Goal: Task Accomplishment & Management: Manage account settings

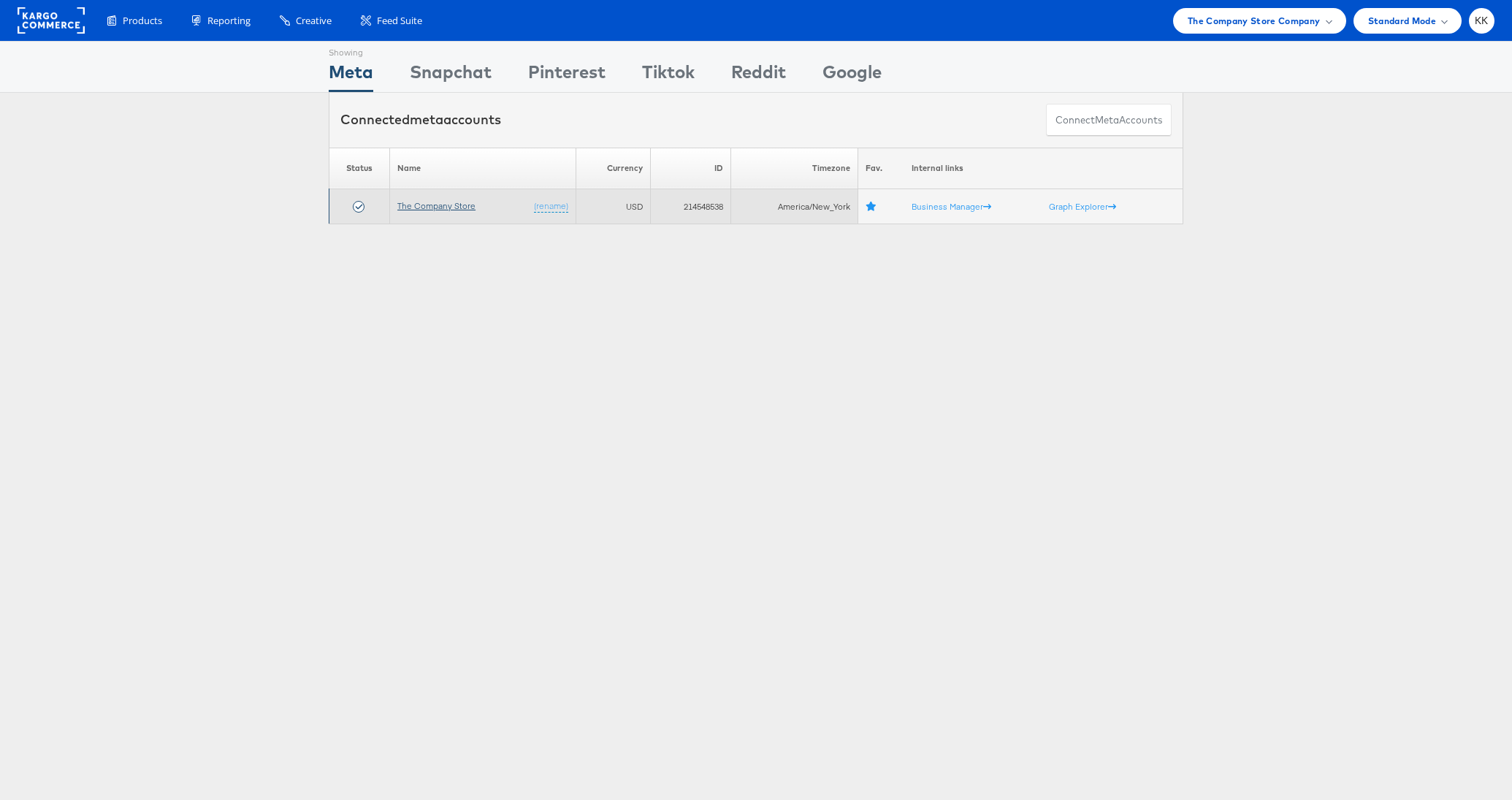
click at [448, 209] on link "The Company Store" at bounding box center [436, 206] width 78 height 11
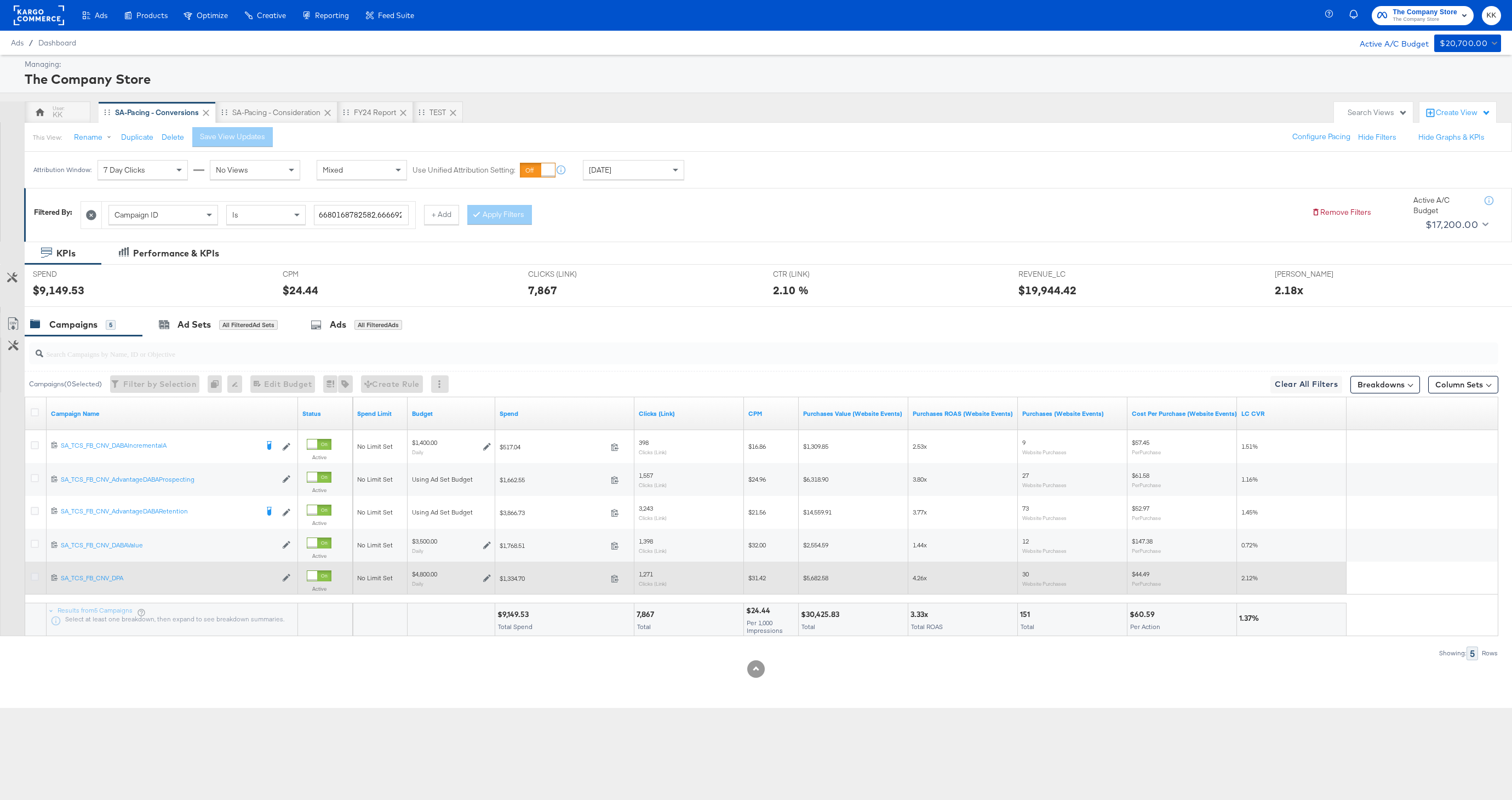
click at [34, 576] on icon at bounding box center [35, 577] width 8 height 8
click at [0, 0] on input "checkbox" at bounding box center [0, 0] width 0 height 0
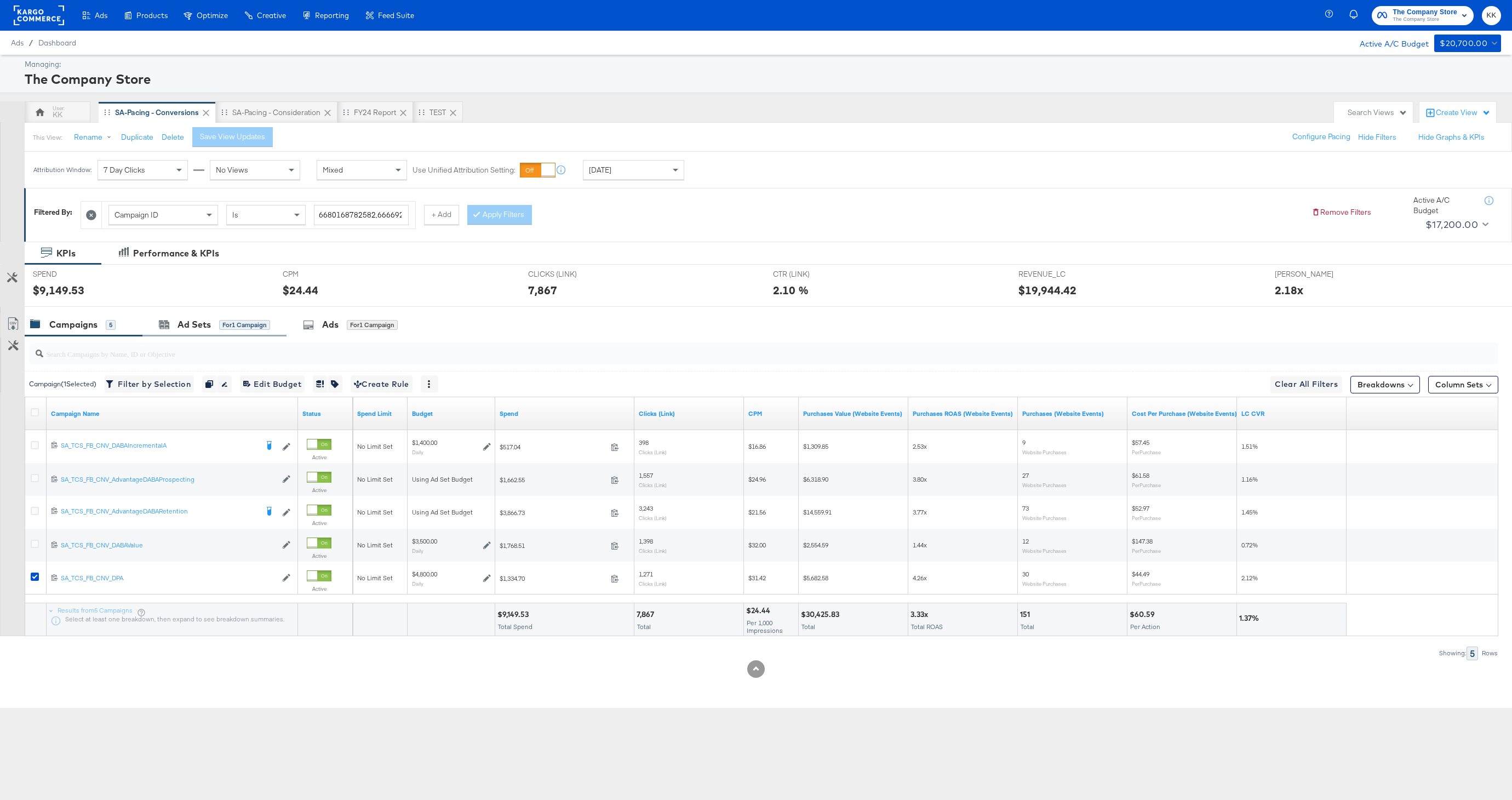
click at [197, 314] on div "Ad Sets for 1 Campaign" at bounding box center [214, 325] width 144 height 24
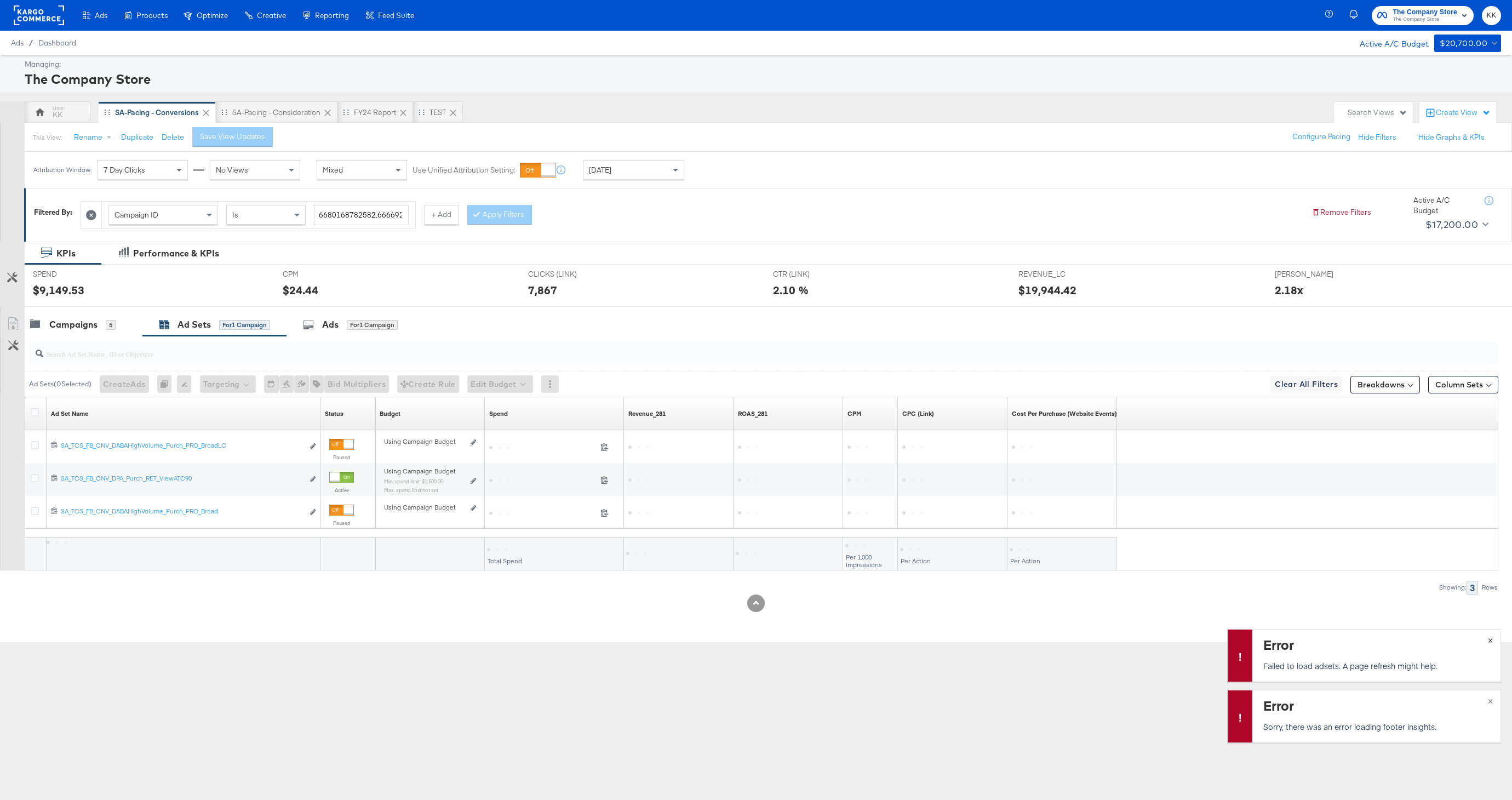
click at [1492, 640] on span "×" at bounding box center [1490, 639] width 5 height 12
click at [1492, 640] on div "KPIs Performance & KPIs Customize KPIs SPEND SPEND $9,149.53 CPM CPM $24.44 CLI…" at bounding box center [756, 442] width 1512 height 401
click at [1492, 696] on span "×" at bounding box center [1490, 700] width 5 height 12
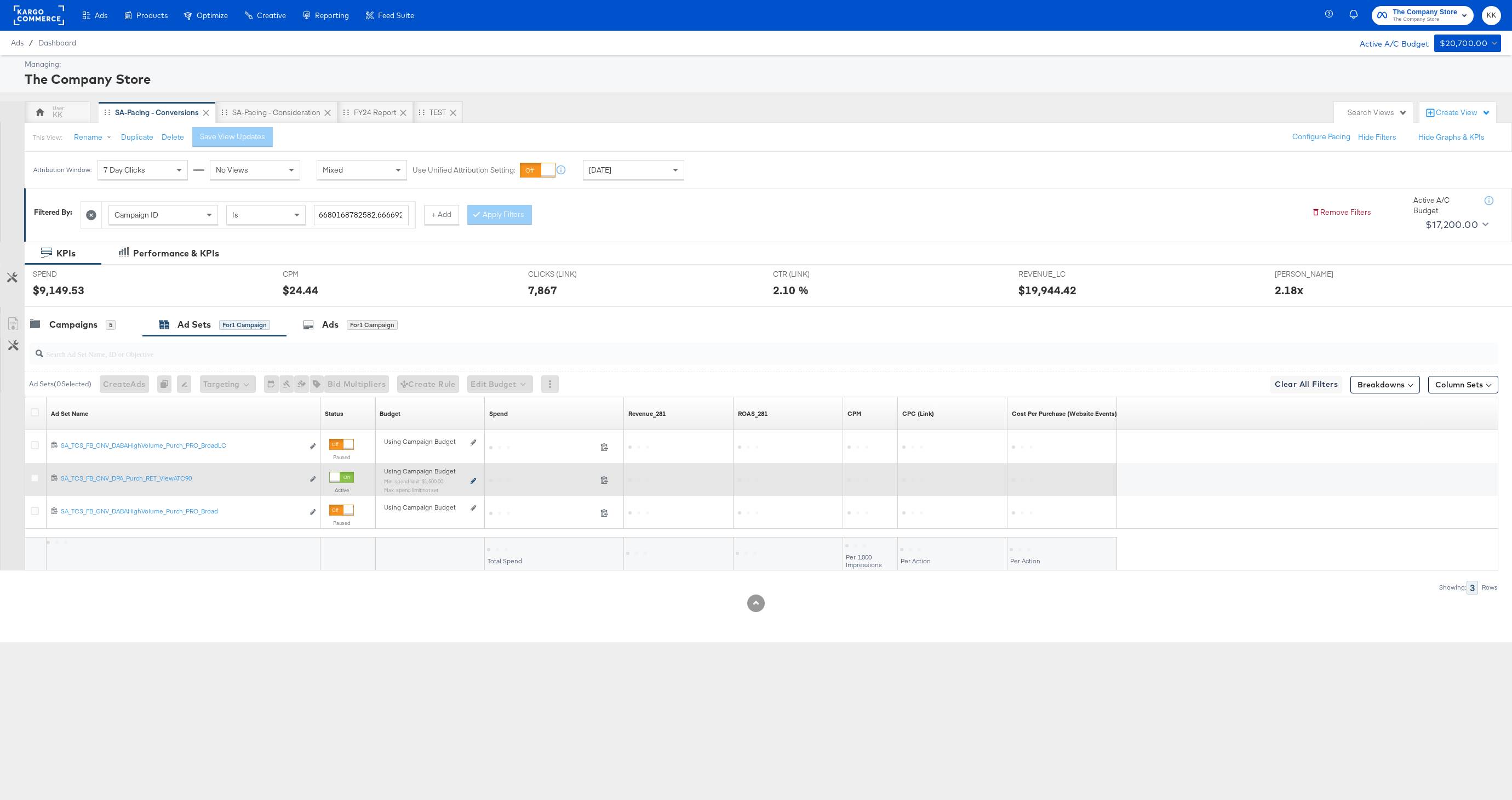
click at [472, 480] on icon at bounding box center [473, 481] width 5 height 6
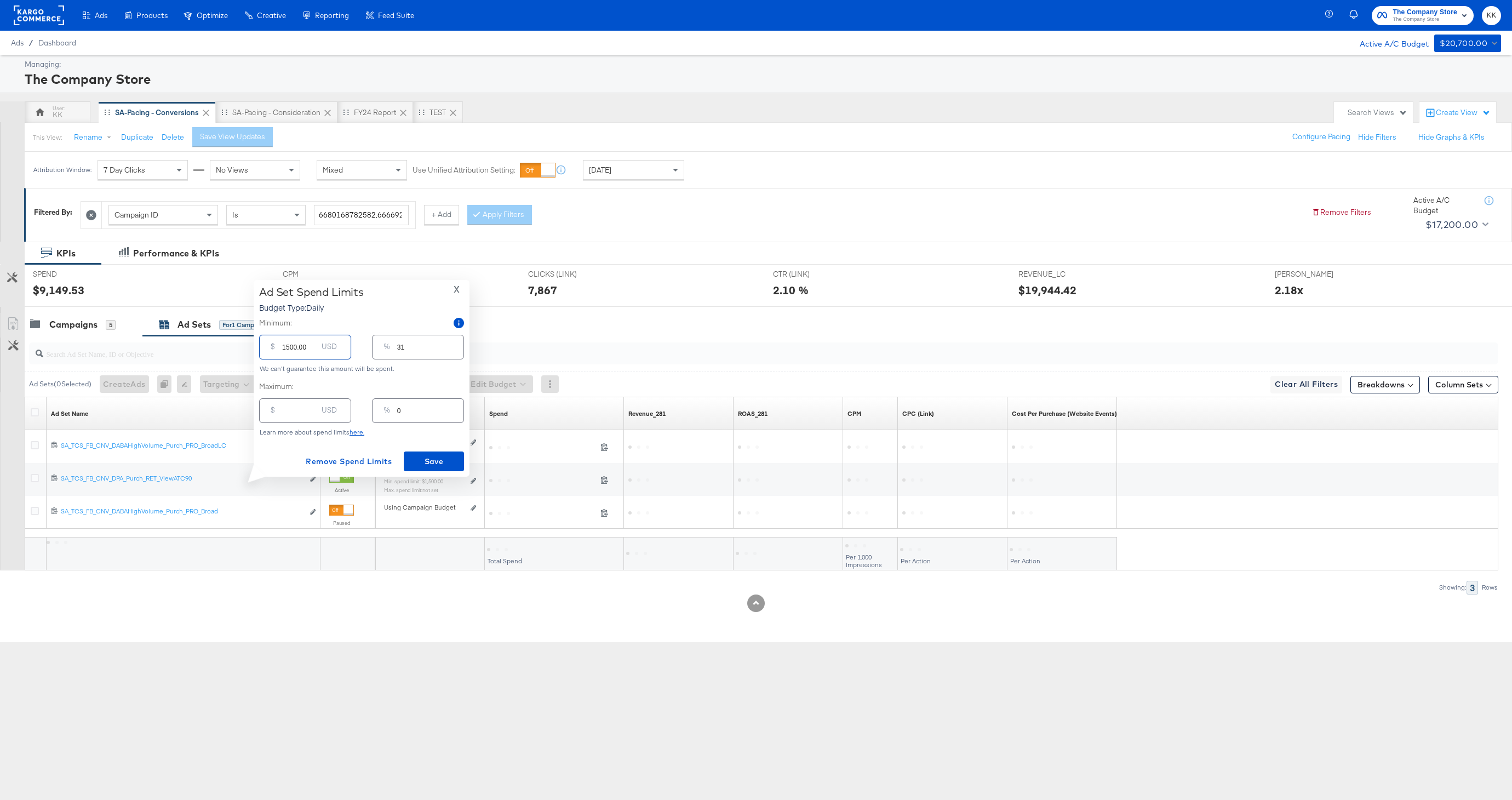
drag, startPoint x: 288, startPoint y: 349, endPoint x: 276, endPoint y: 349, distance: 12.0
click at [276, 349] on div "$ 1500.00 USD" at bounding box center [305, 348] width 92 height 25
type input "1900.00"
type input "2"
type input "40"
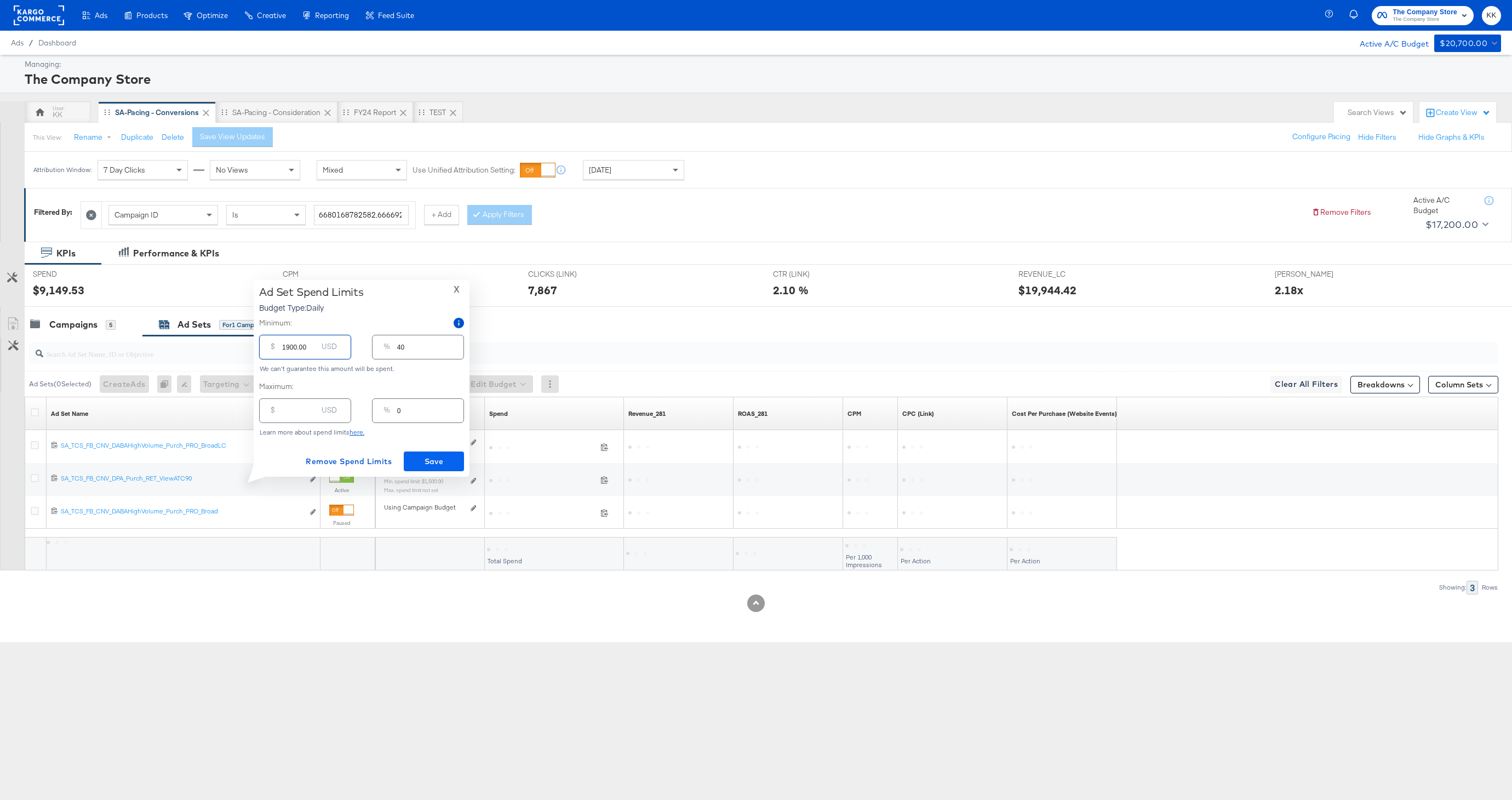
type input "1900.00"
click at [437, 460] on span "Save" at bounding box center [434, 461] width 52 height 14
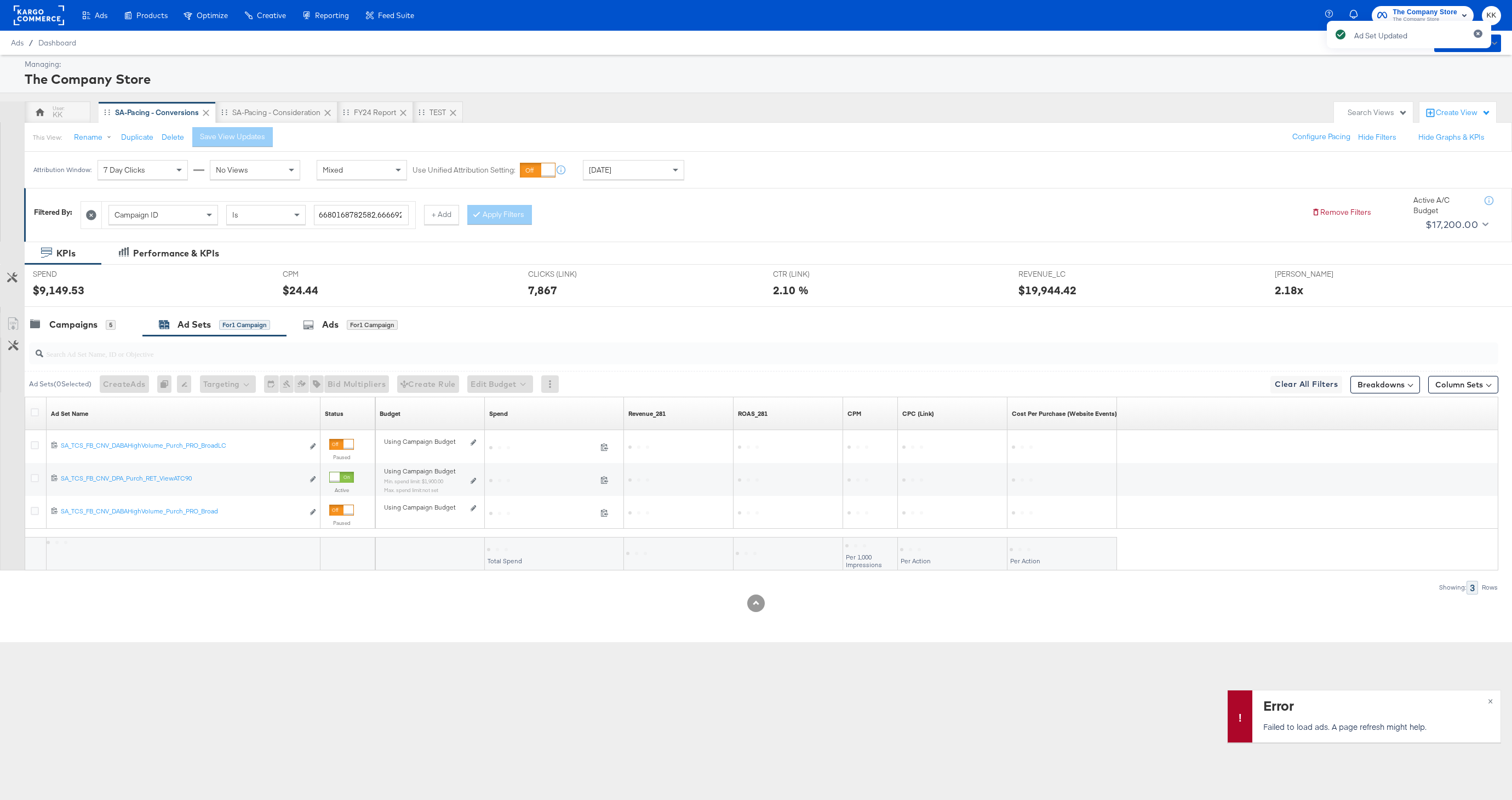
click at [1491, 701] on div "Ad Set Updated" at bounding box center [1409, 380] width 186 height 741
click at [87, 327] on div "Campaigns" at bounding box center [73, 324] width 48 height 12
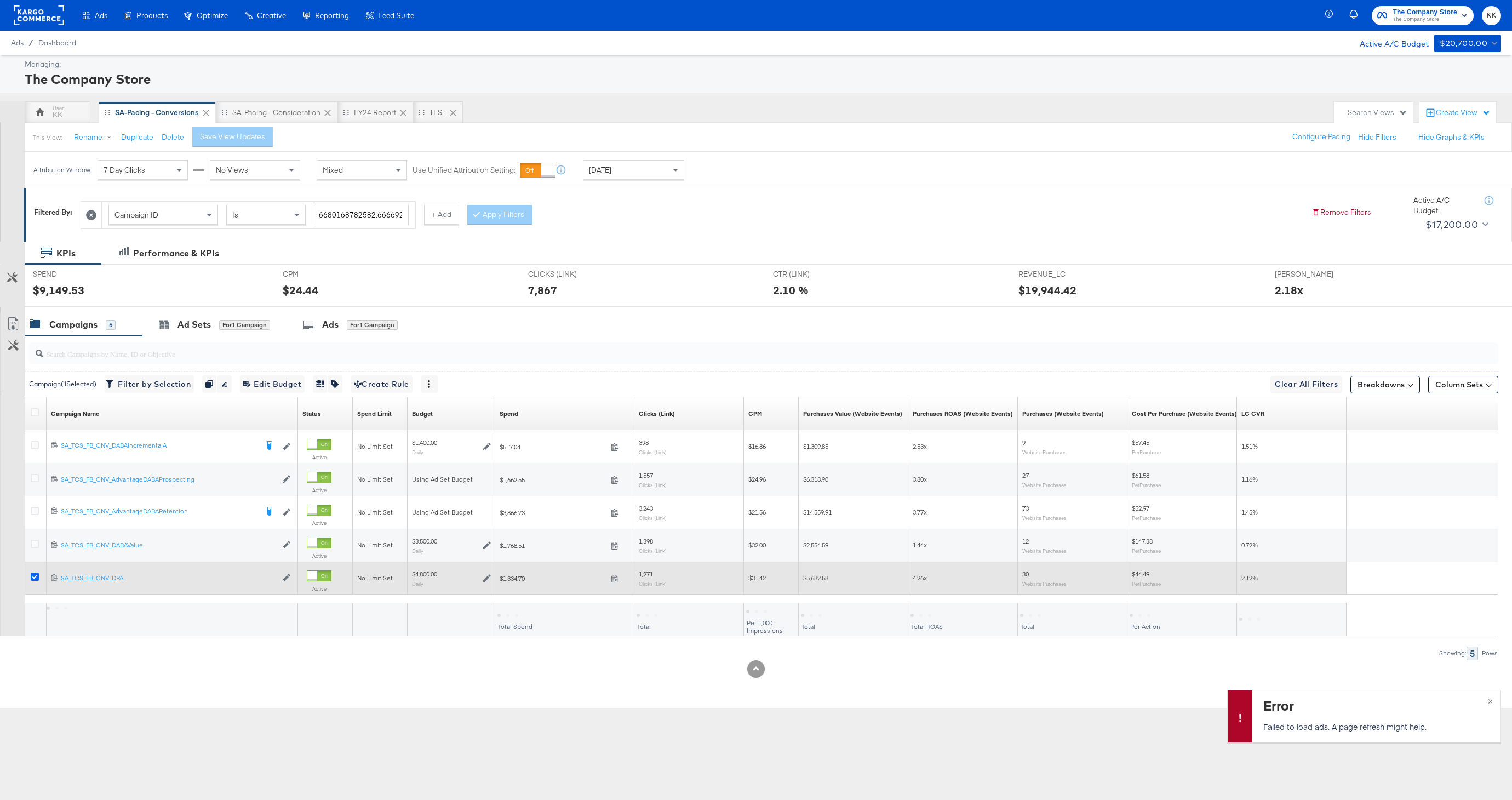
click at [37, 574] on icon at bounding box center [35, 577] width 8 height 8
click at [0, 0] on input "checkbox" at bounding box center [0, 0] width 0 height 0
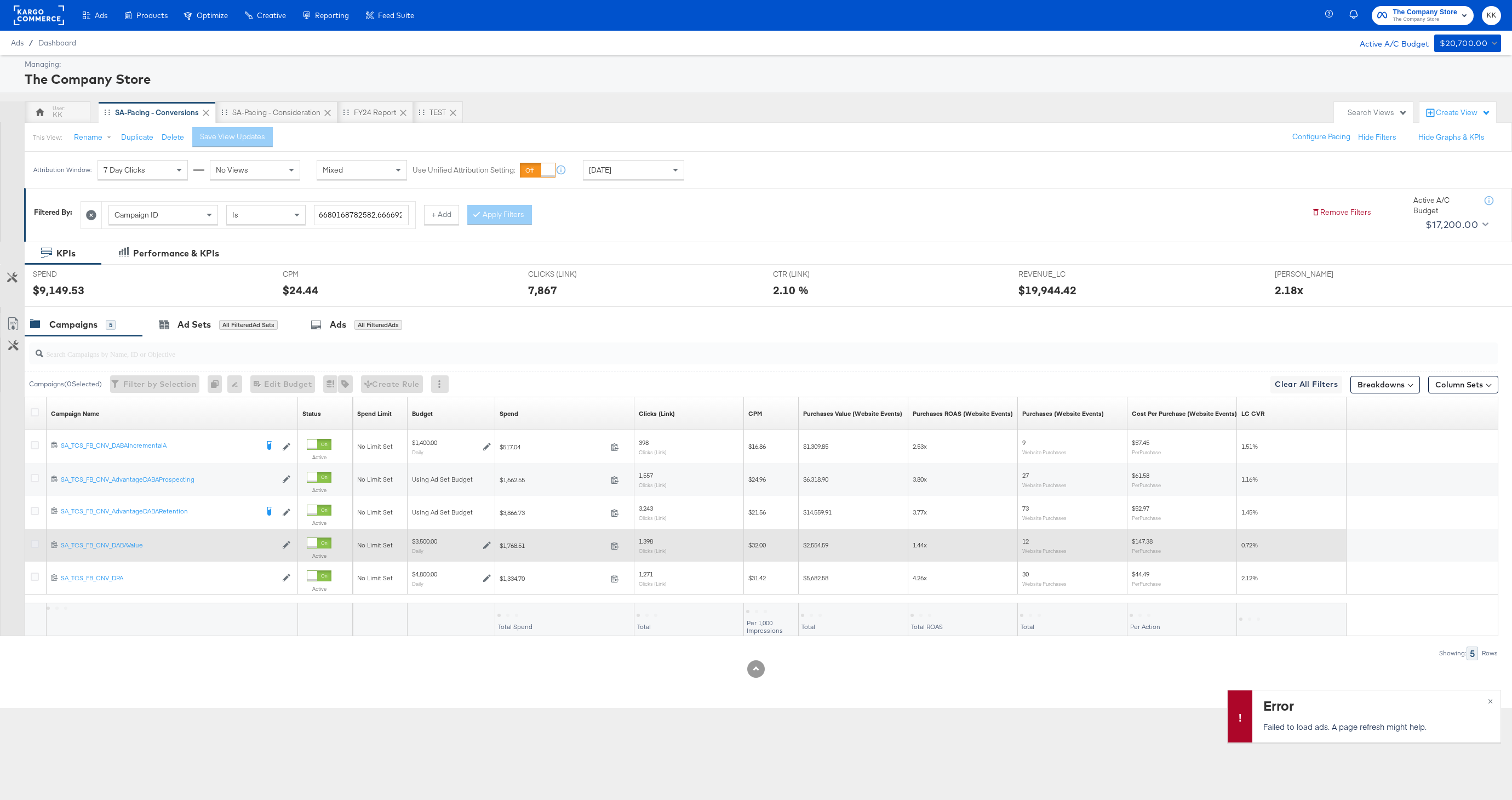
click at [34, 546] on icon at bounding box center [35, 544] width 8 height 8
click at [0, 0] on input "checkbox" at bounding box center [0, 0] width 0 height 0
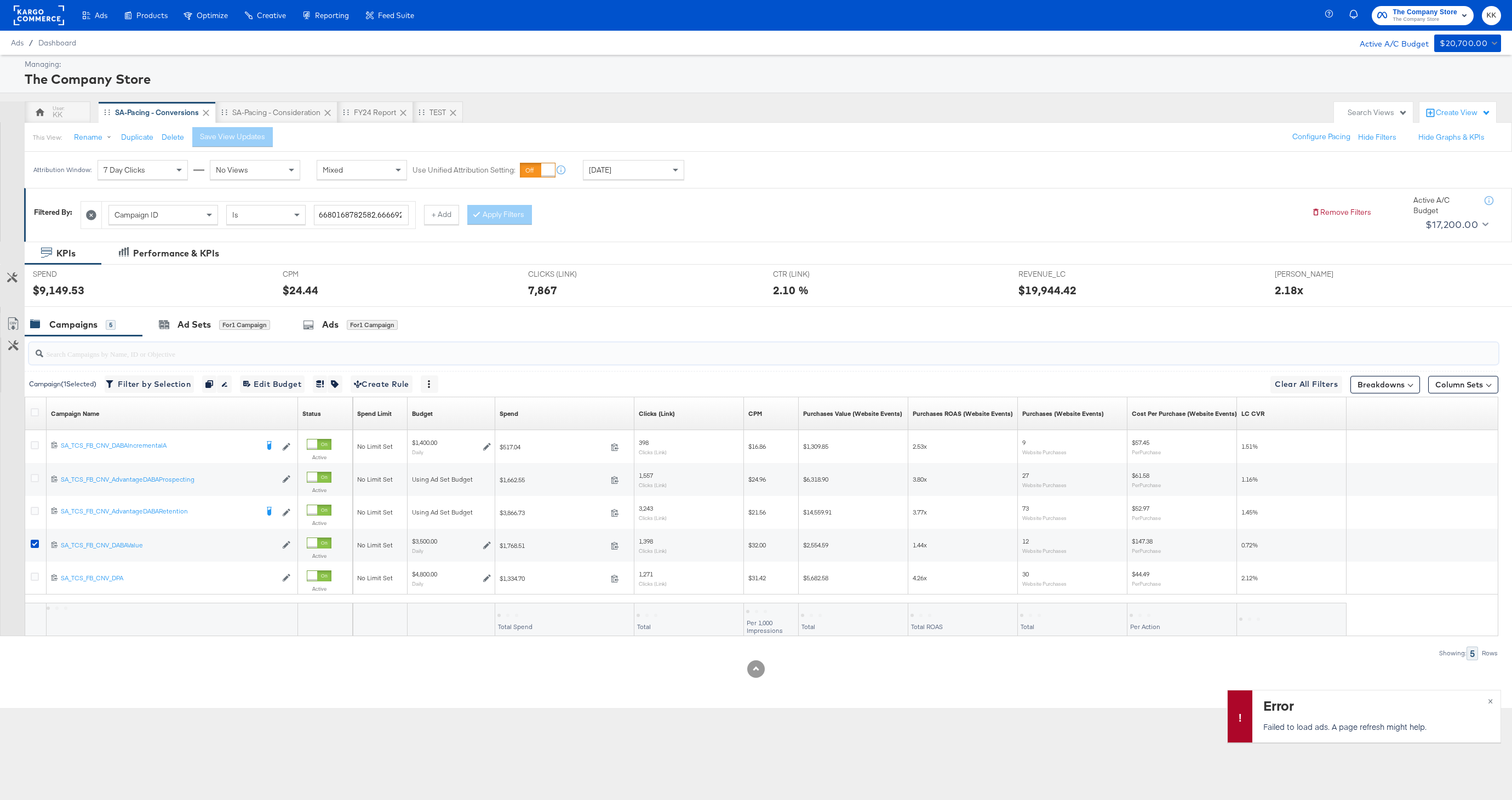
click at [200, 342] on input "search" at bounding box center [701, 349] width 1316 height 21
click at [206, 325] on div "Ad Sets" at bounding box center [194, 324] width 33 height 12
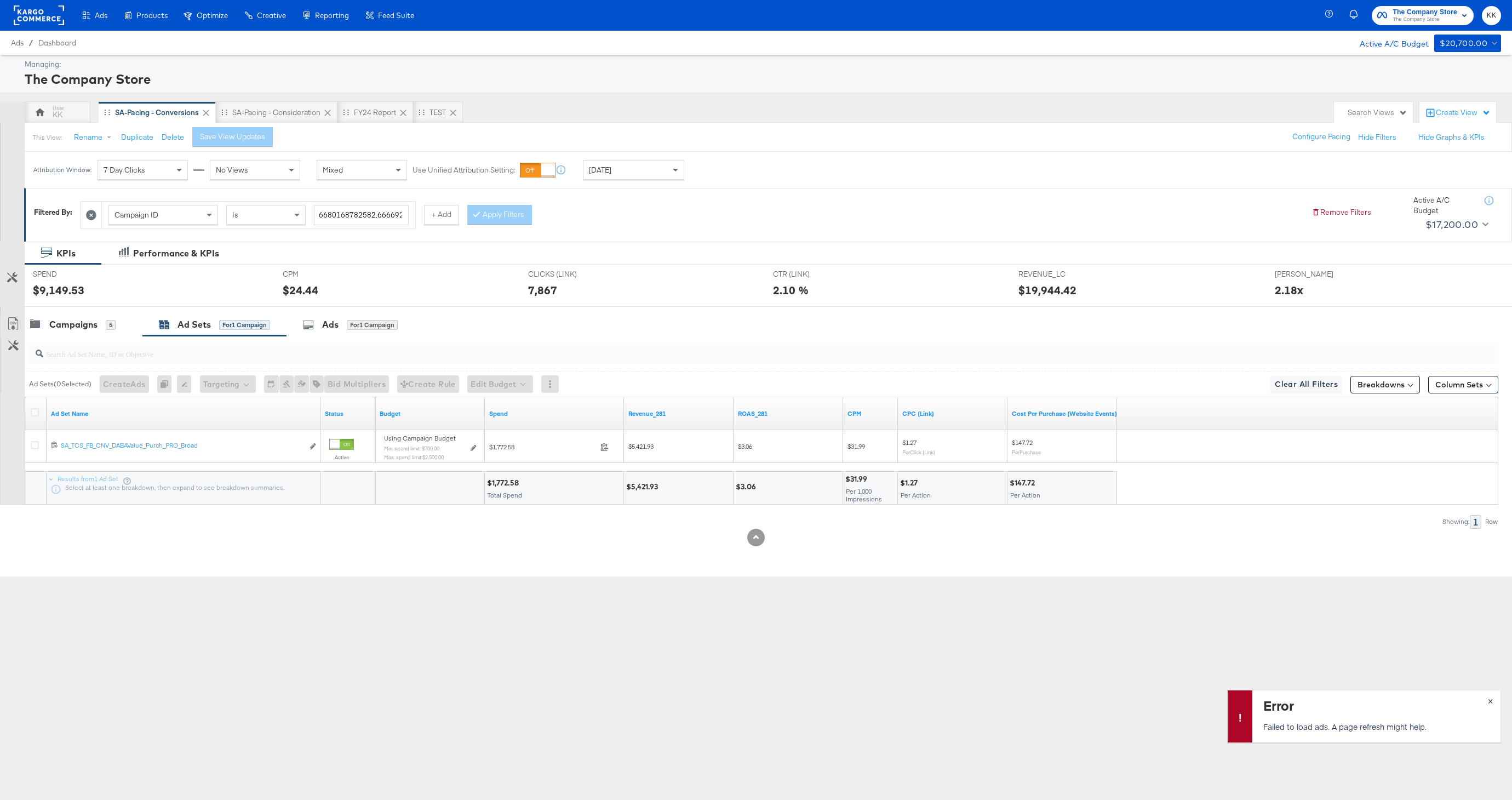
click at [1488, 698] on span "×" at bounding box center [1490, 700] width 5 height 12
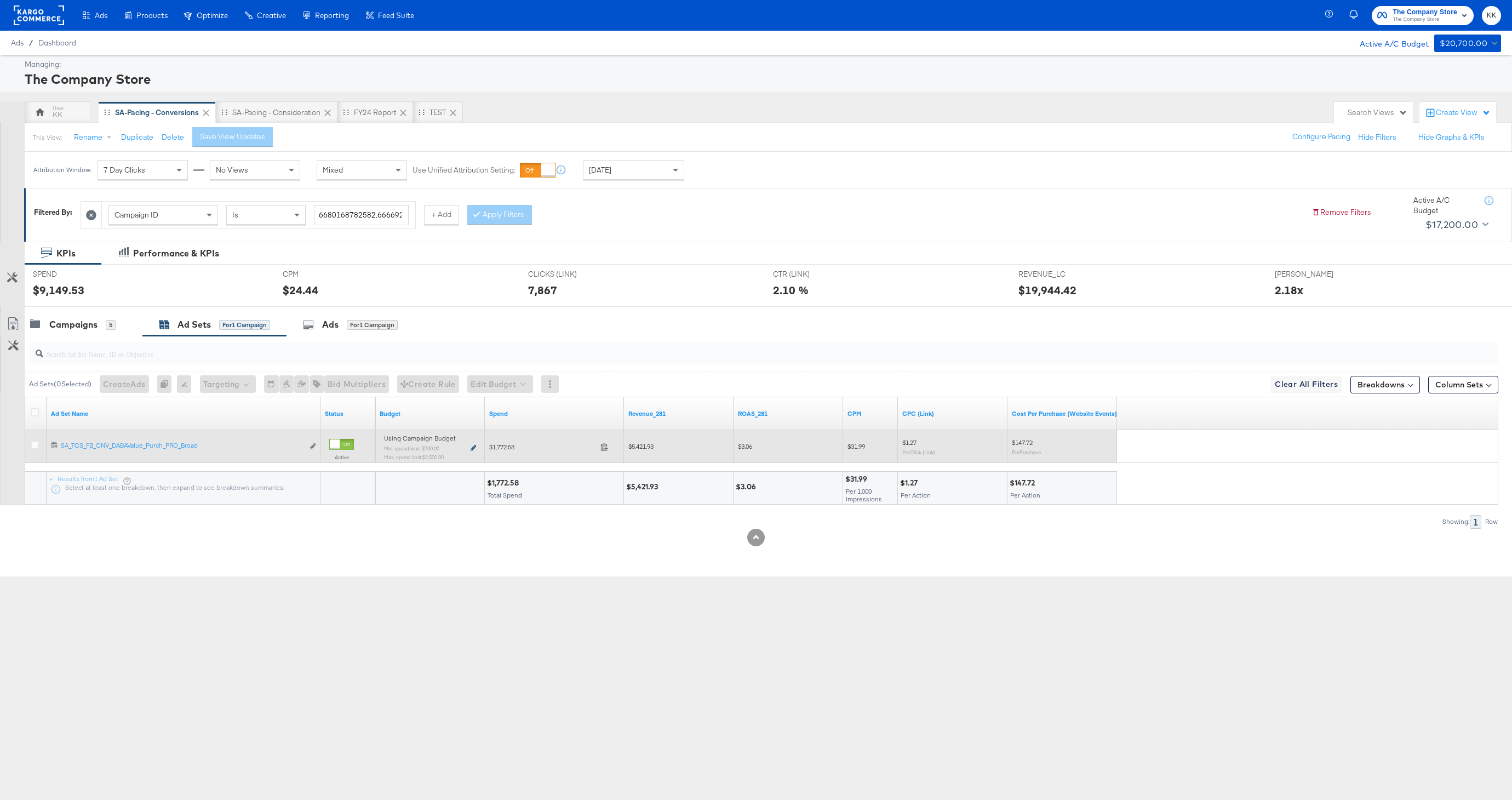
click at [472, 446] on icon at bounding box center [473, 448] width 5 height 6
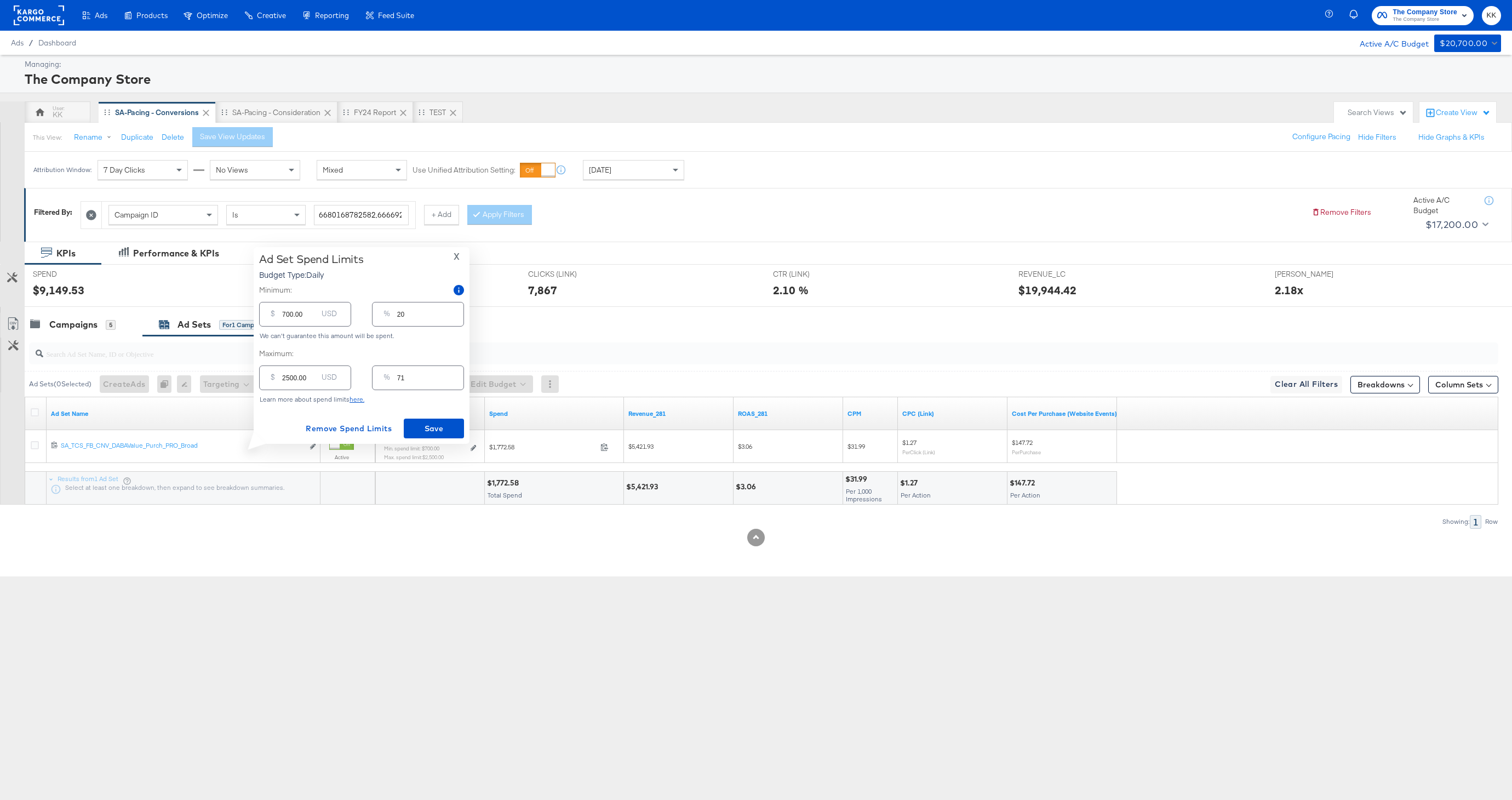
click at [290, 378] on input "2500.00" at bounding box center [299, 374] width 35 height 24
type input "200.00"
type input "6"
type input "2800.00"
type input "80"
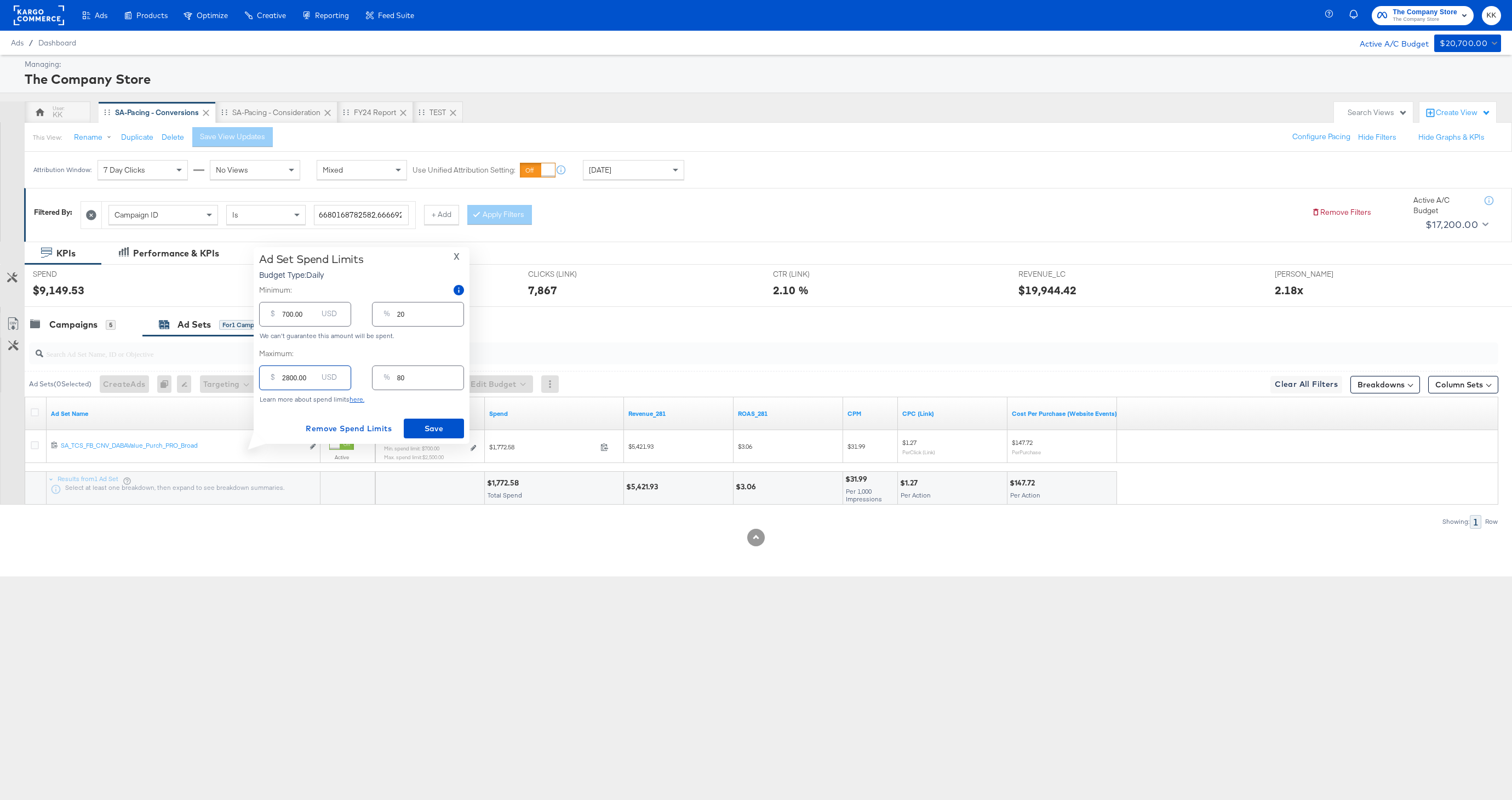
type input "2800.00"
click at [285, 317] on input "700.00" at bounding box center [299, 310] width 35 height 24
type input "00.00"
type input "0"
type input "100.00"
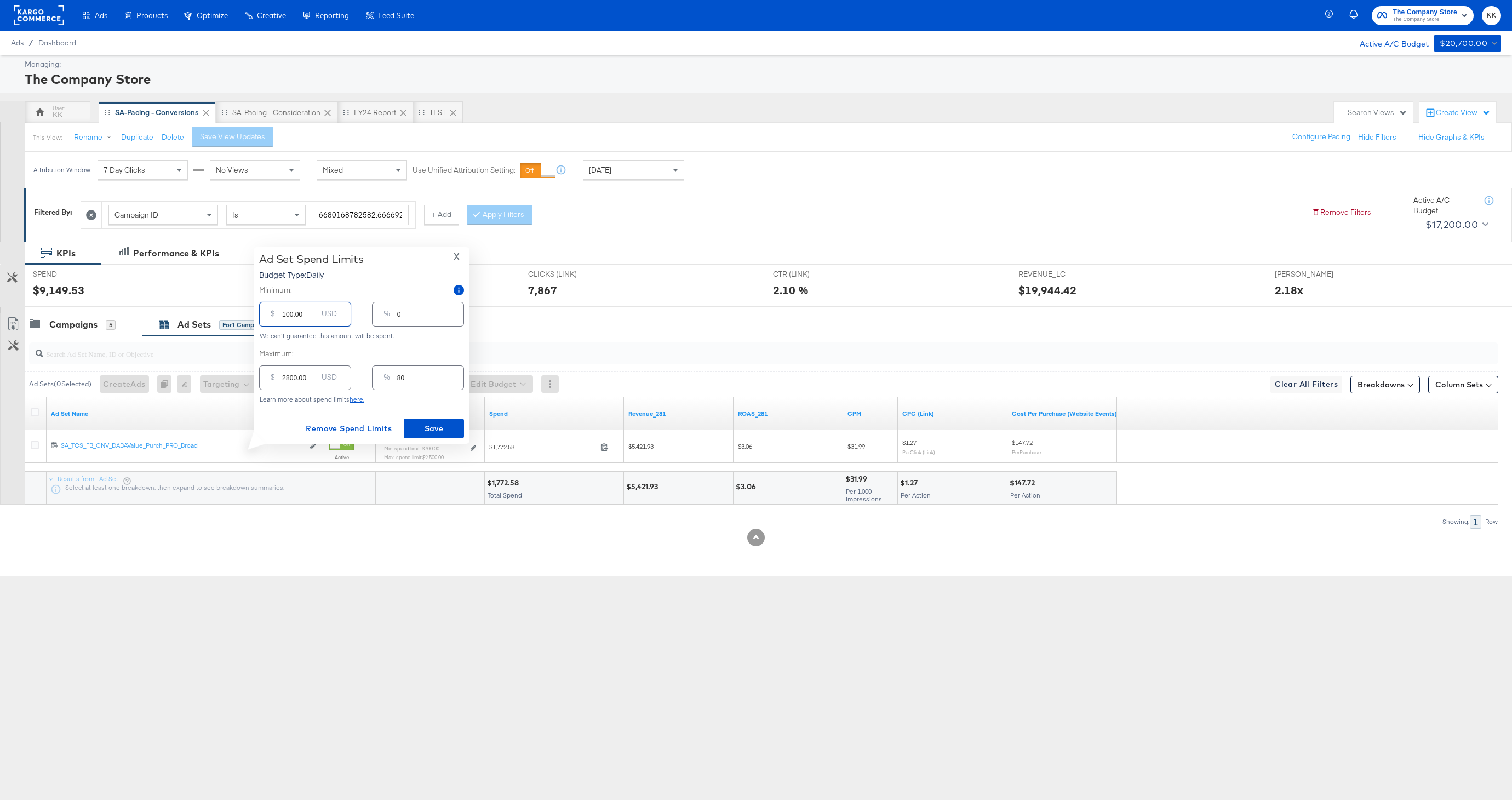
type input "3"
type input "1000.00"
type input "29"
type input "1200.00"
type input "34"
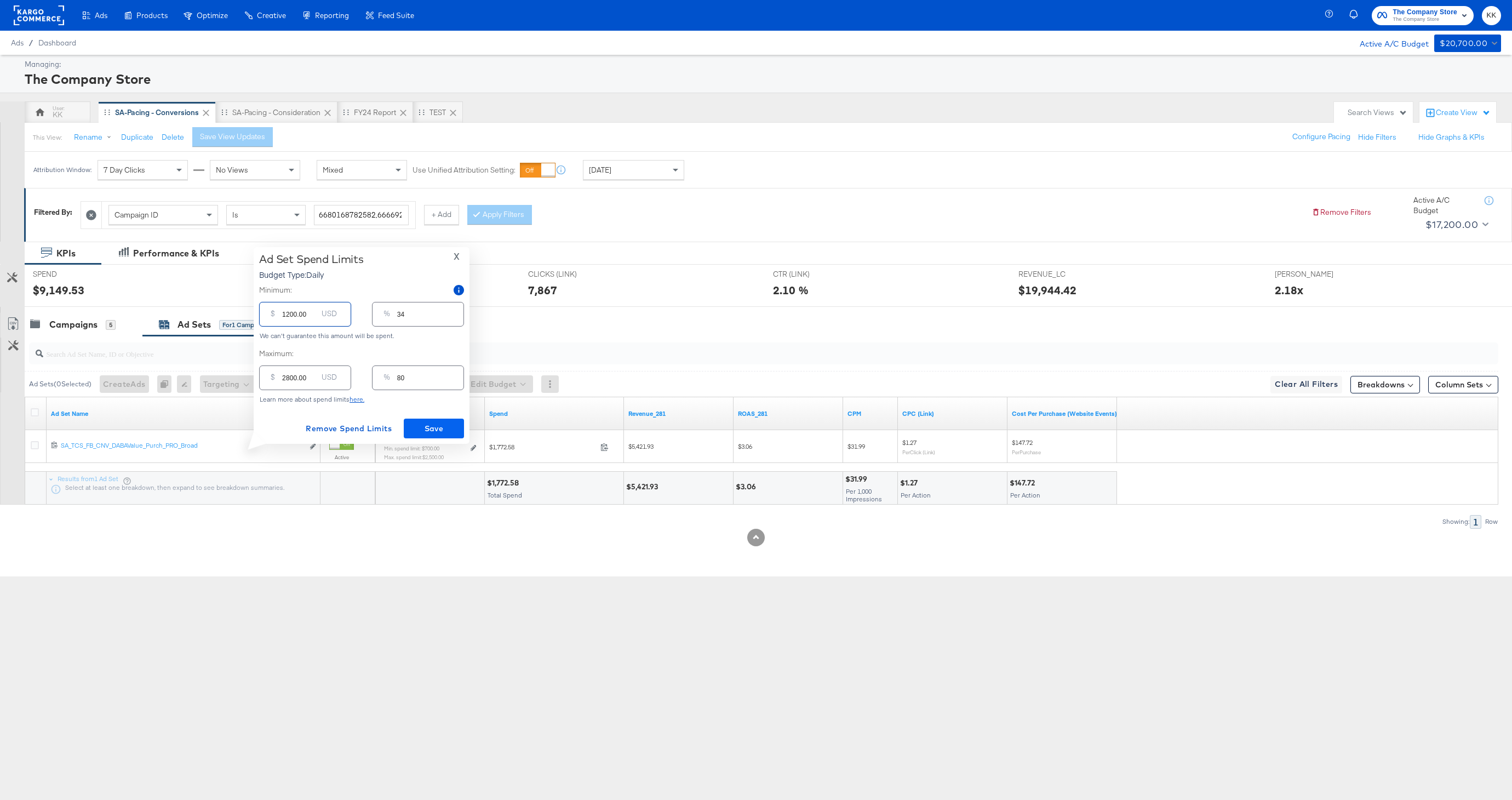
type input "1200.00"
click at [424, 426] on span "Save" at bounding box center [434, 429] width 52 height 14
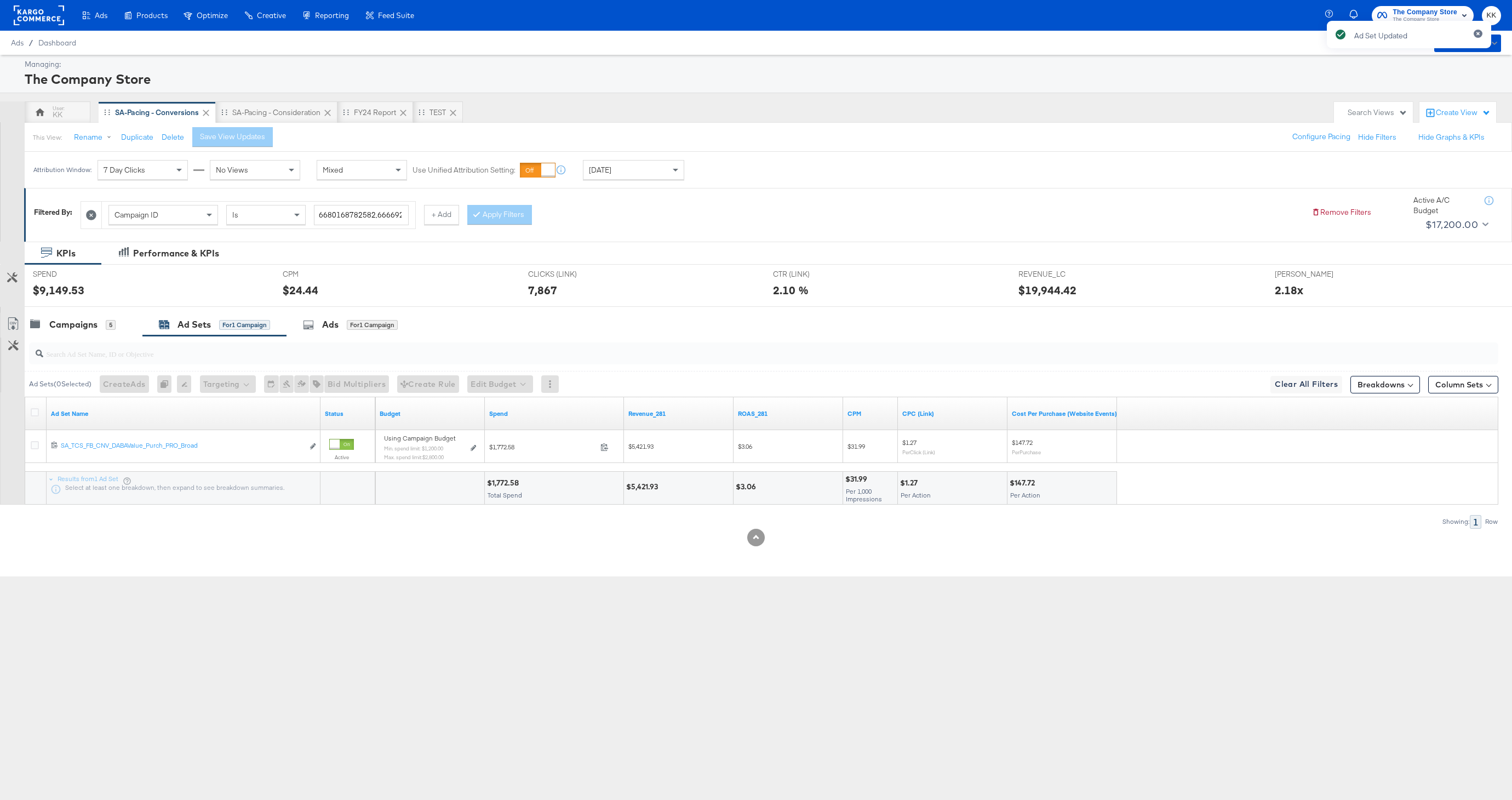
click at [65, 343] on input "search" at bounding box center [701, 349] width 1316 height 21
drag, startPoint x: 69, startPoint y: 314, endPoint x: 68, endPoint y: 336, distance: 22.0
click at [69, 314] on div "Campaigns 5" at bounding box center [84, 325] width 118 height 24
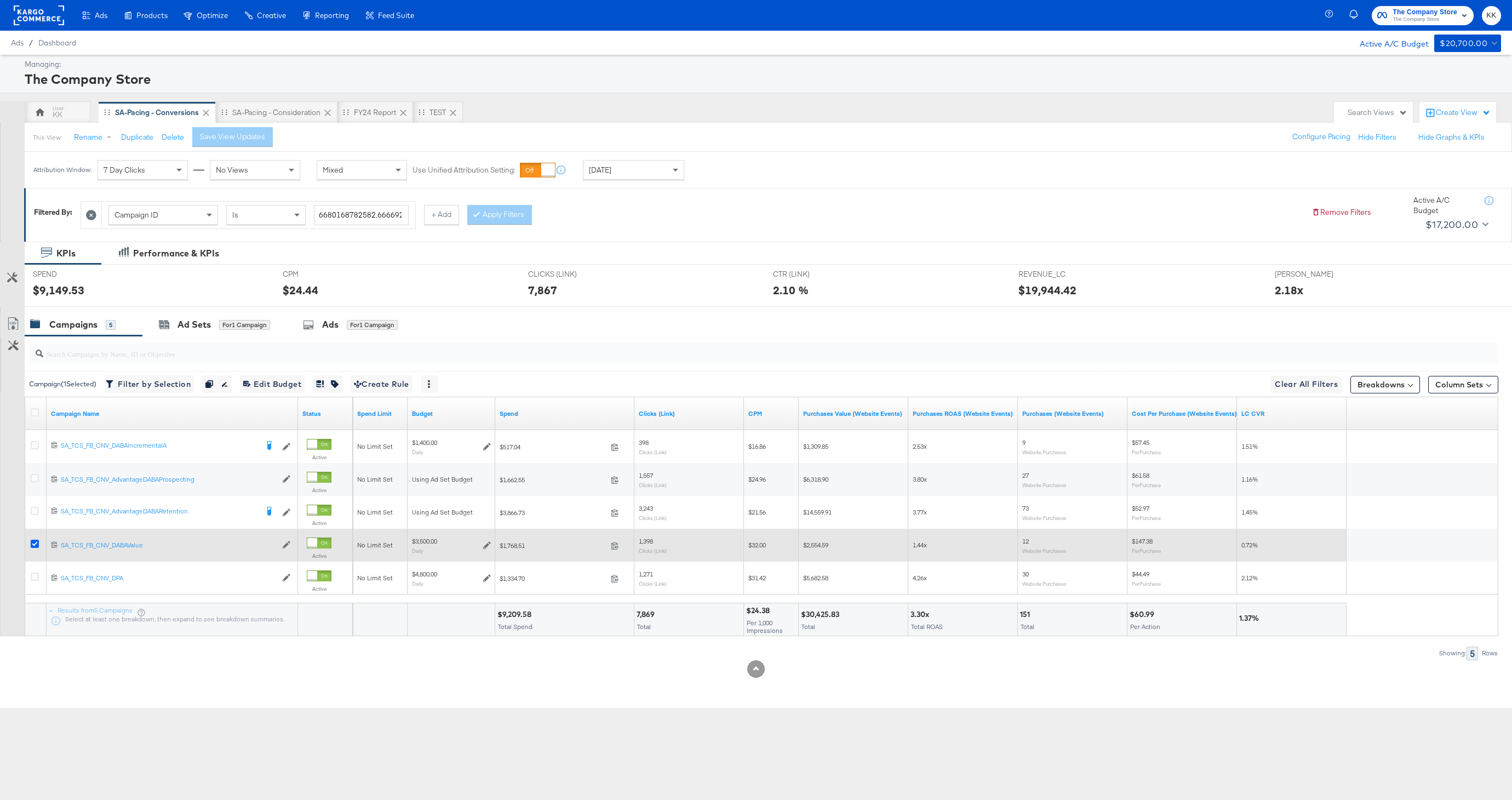
click at [36, 543] on icon at bounding box center [35, 544] width 8 height 8
click at [0, 0] on input "checkbox" at bounding box center [0, 0] width 0 height 0
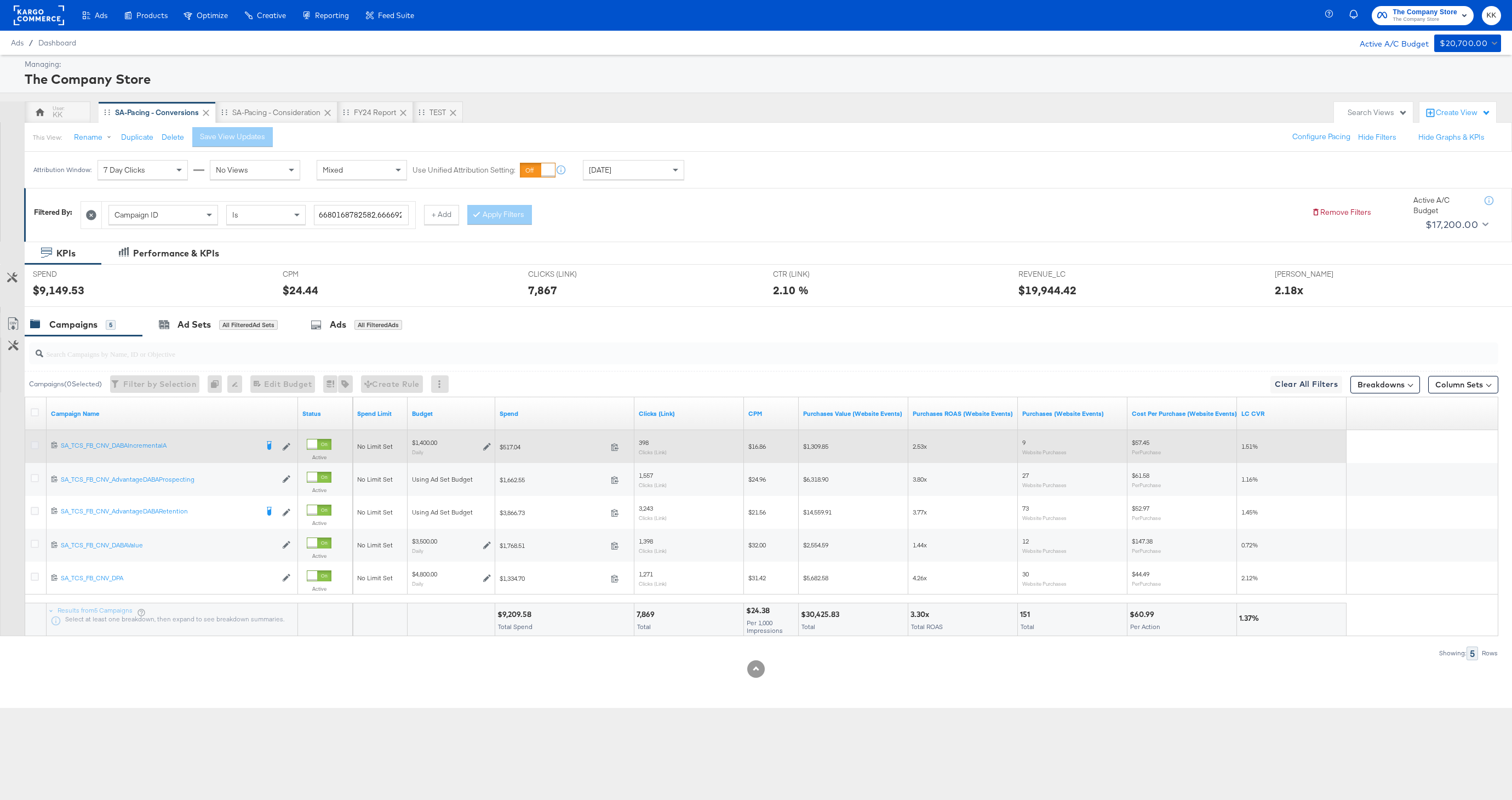
click at [31, 441] on icon at bounding box center [35, 445] width 8 height 8
click at [0, 0] on input "checkbox" at bounding box center [0, 0] width 0 height 0
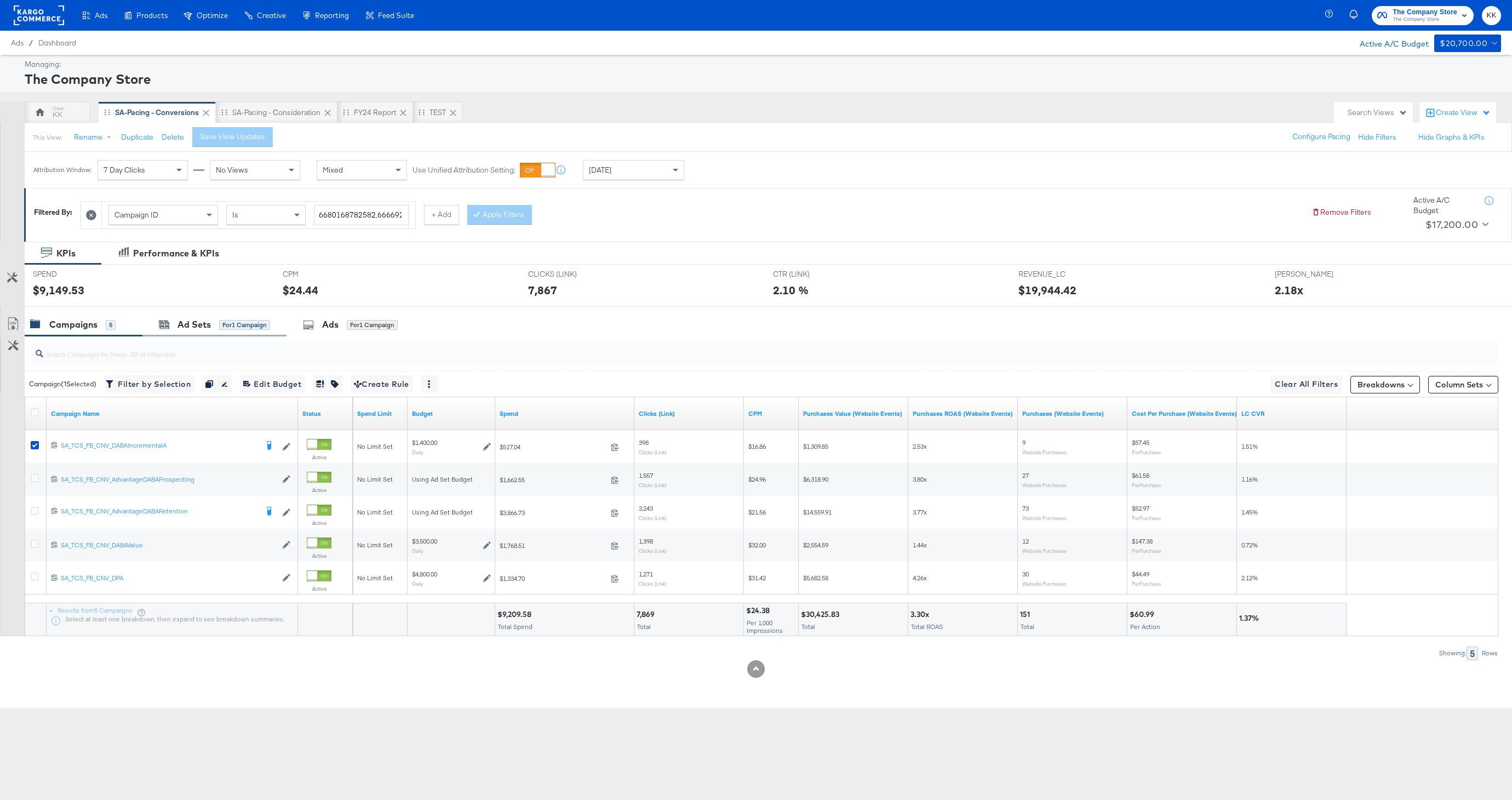
click at [209, 332] on div "Ad Sets for 1 Campaign" at bounding box center [214, 325] width 144 height 24
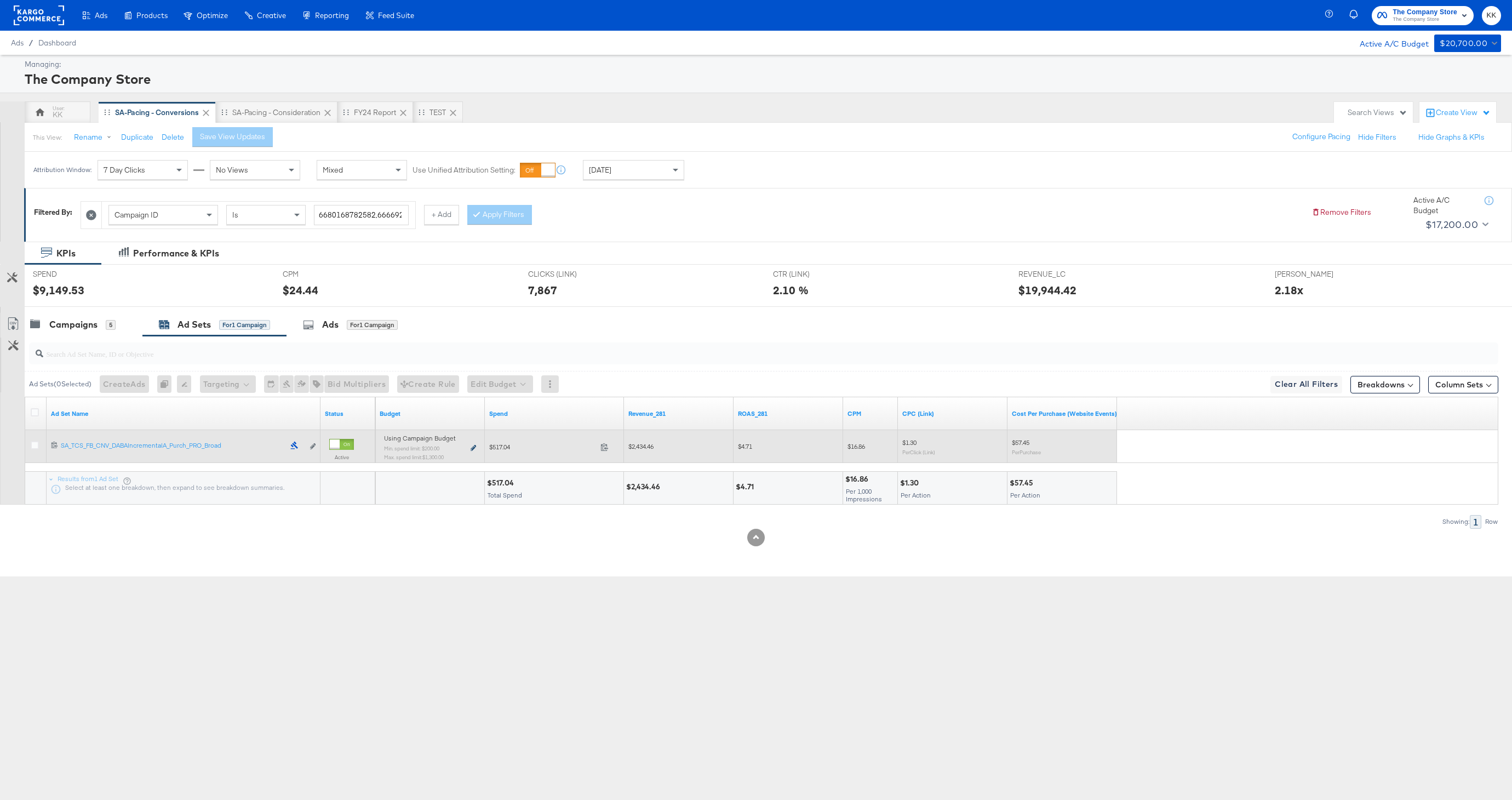
click at [472, 445] on icon at bounding box center [473, 448] width 5 height 6
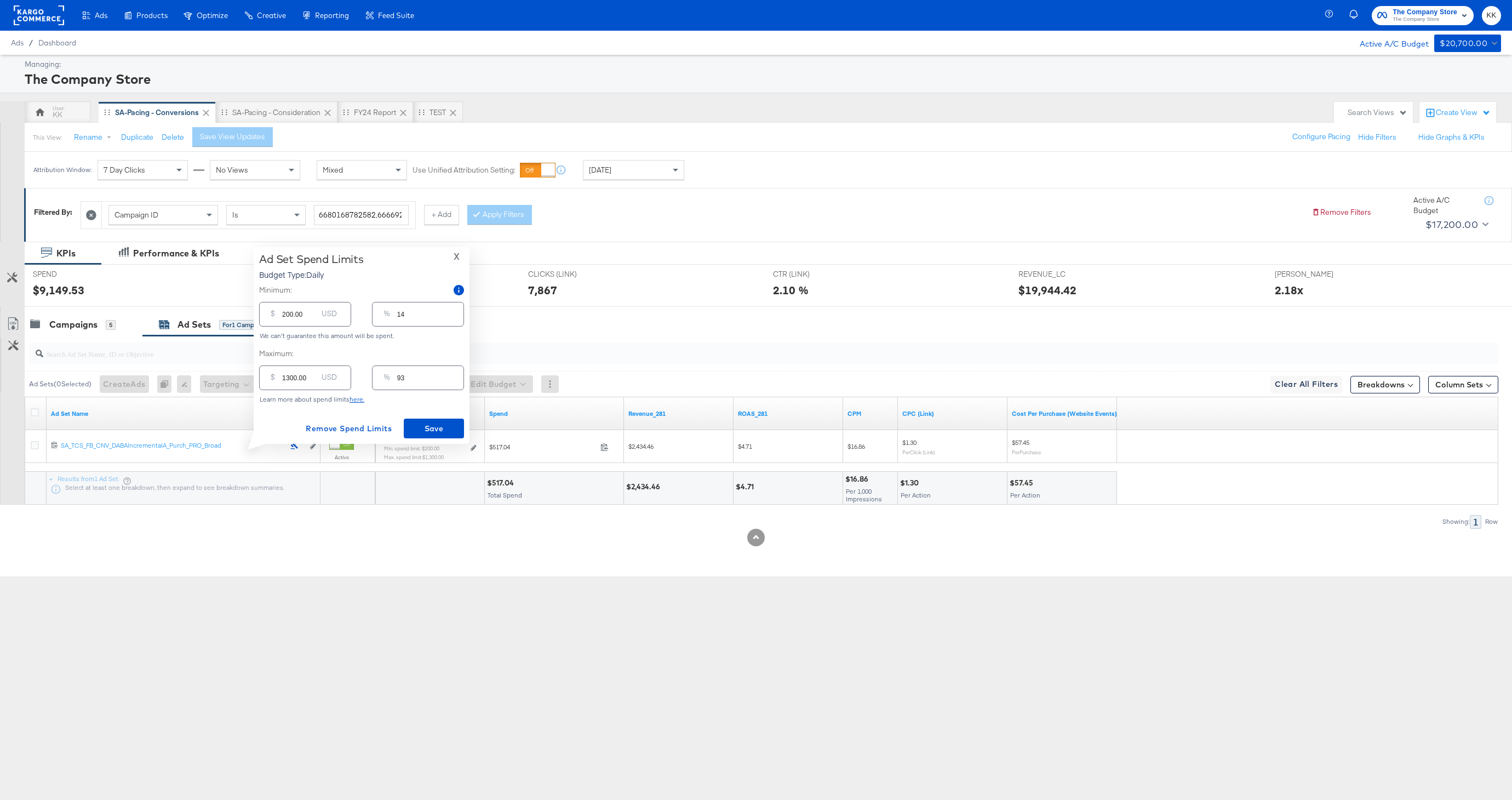
click at [291, 378] on input "1300.00" at bounding box center [299, 374] width 35 height 24
type input "100.00"
type input "7"
type input "1100.00"
type input "79"
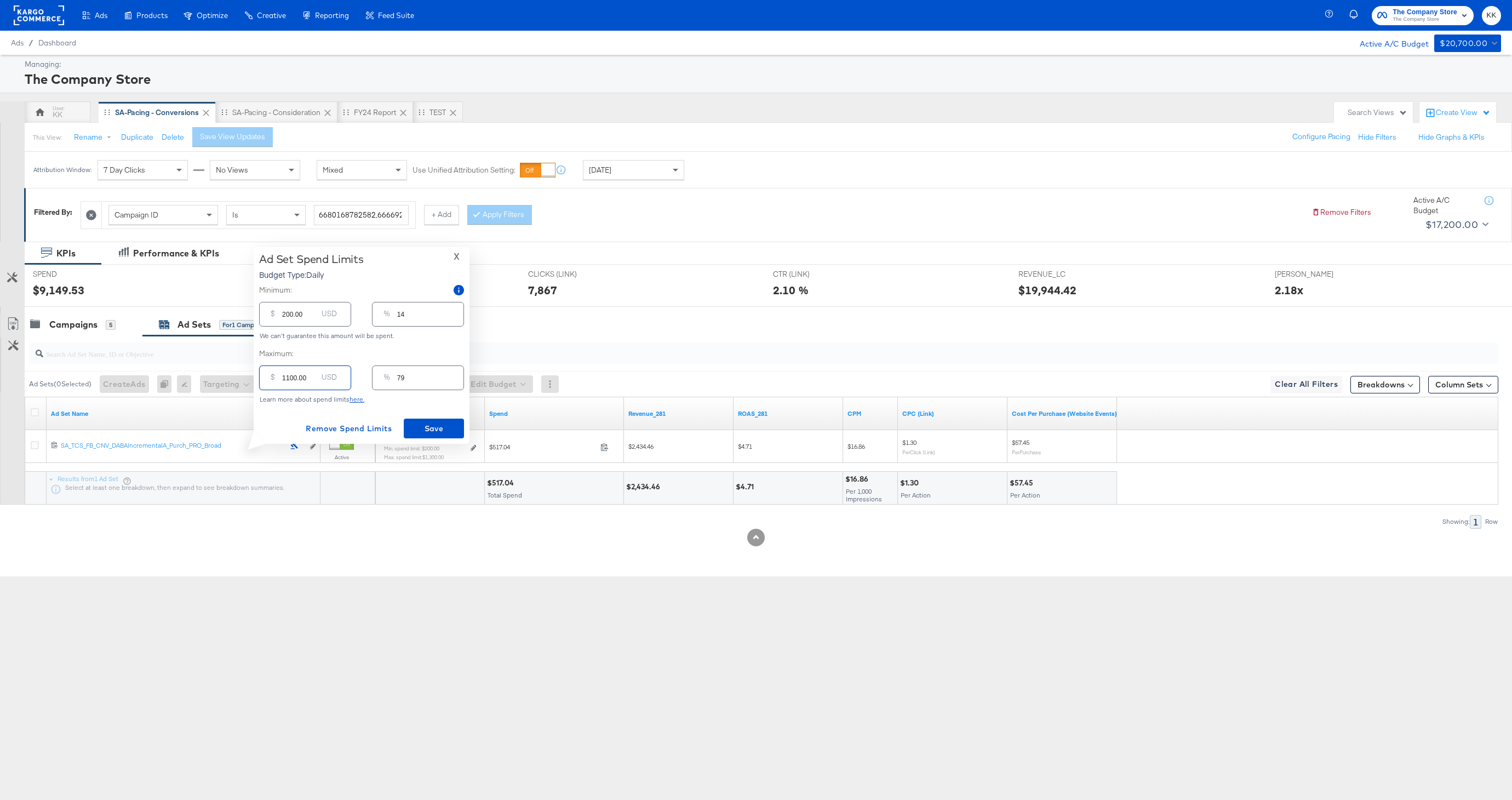
type input "1100.00"
click at [464, 437] on div "Ad Set Spend Limits Budget Type: Daily X Minimum: $ 200.00 USD % 14 We can't gu…" at bounding box center [362, 346] width 216 height 197
click at [449, 428] on span "Save" at bounding box center [434, 429] width 52 height 14
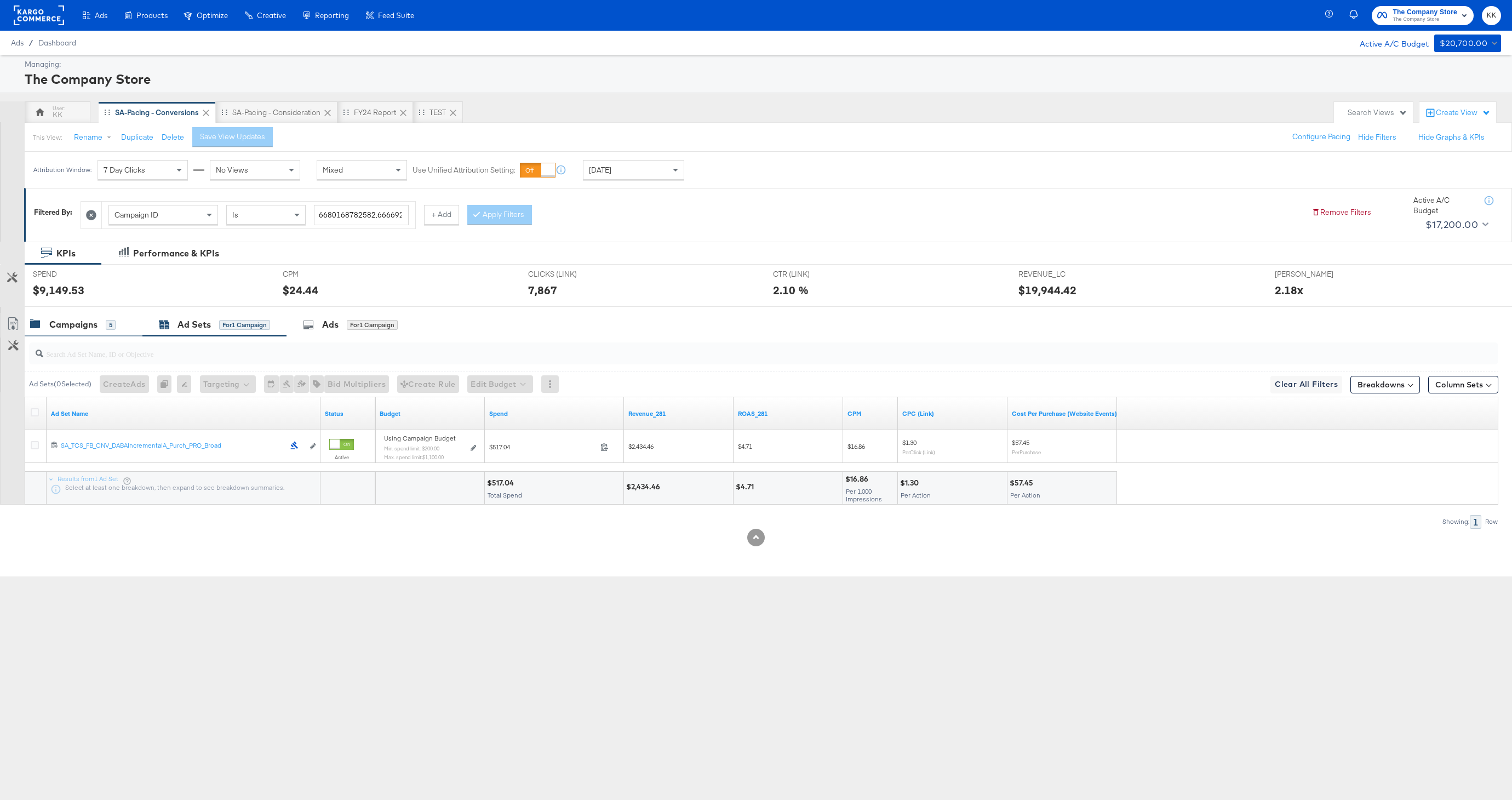
click at [88, 325] on div "Campaigns" at bounding box center [73, 324] width 48 height 12
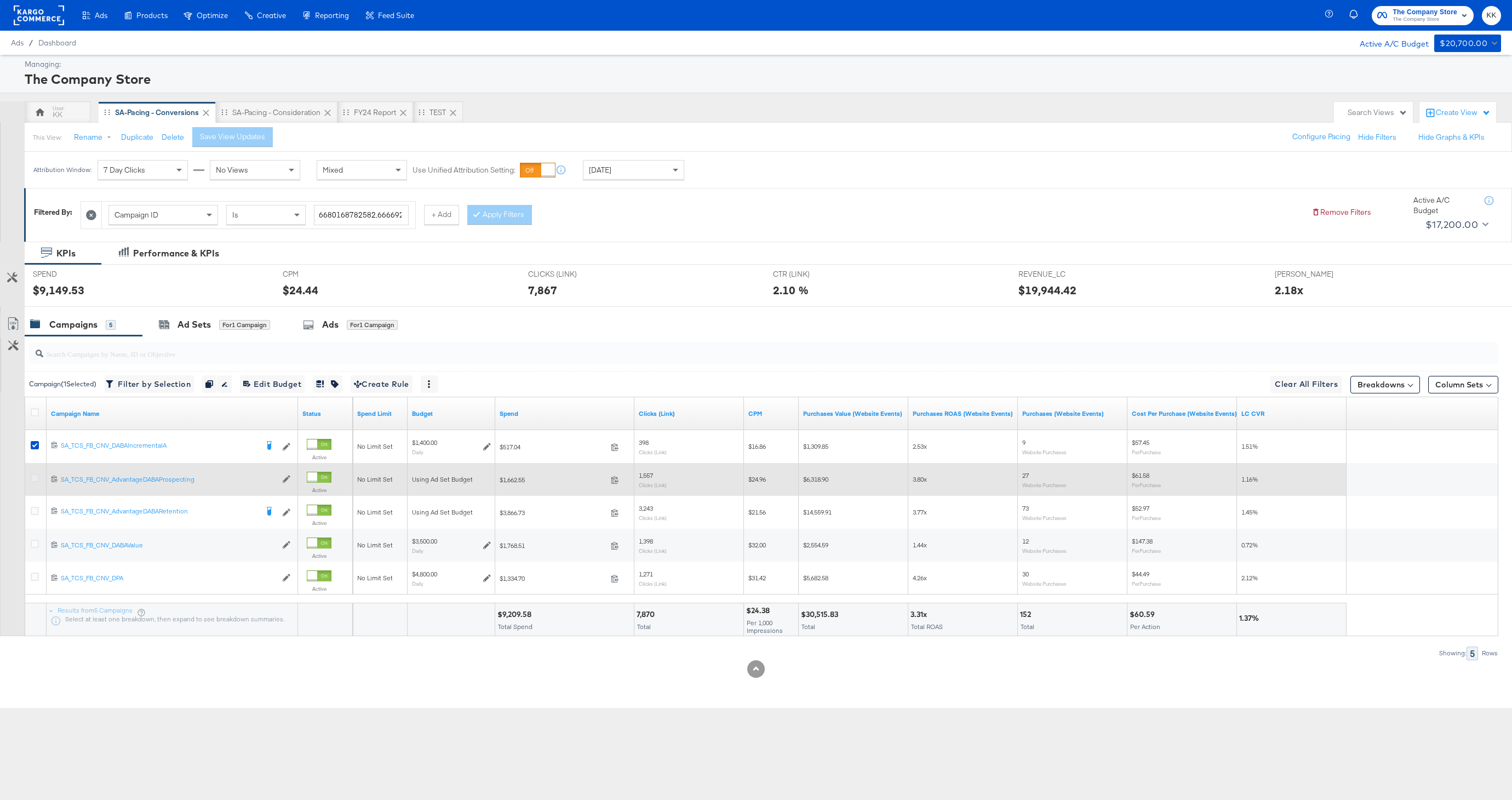
click at [36, 477] on icon at bounding box center [35, 478] width 8 height 8
click at [0, 0] on input "checkbox" at bounding box center [0, 0] width 0 height 0
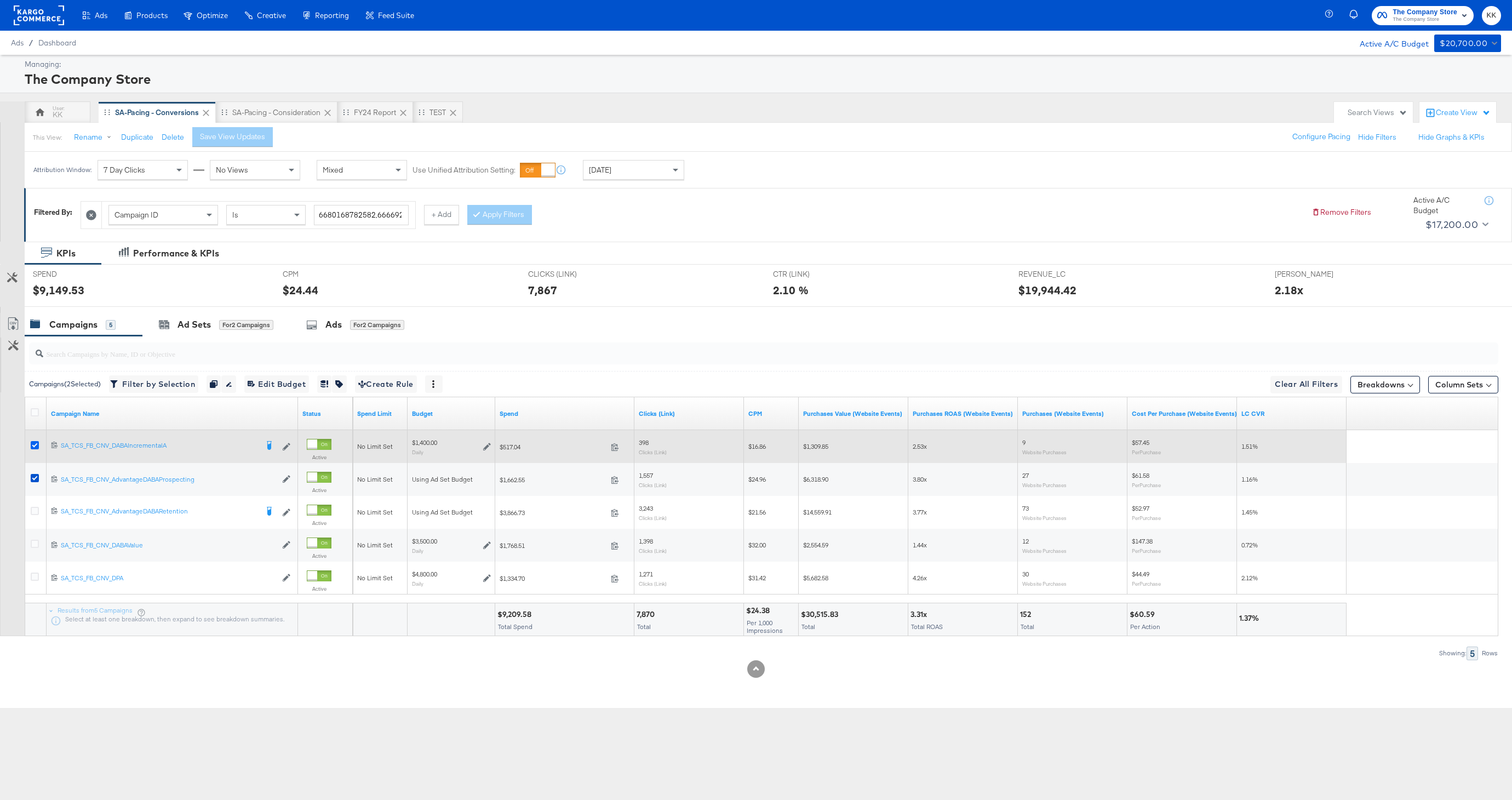
click at [33, 447] on icon at bounding box center [35, 445] width 8 height 8
click at [0, 0] on input "checkbox" at bounding box center [0, 0] width 0 height 0
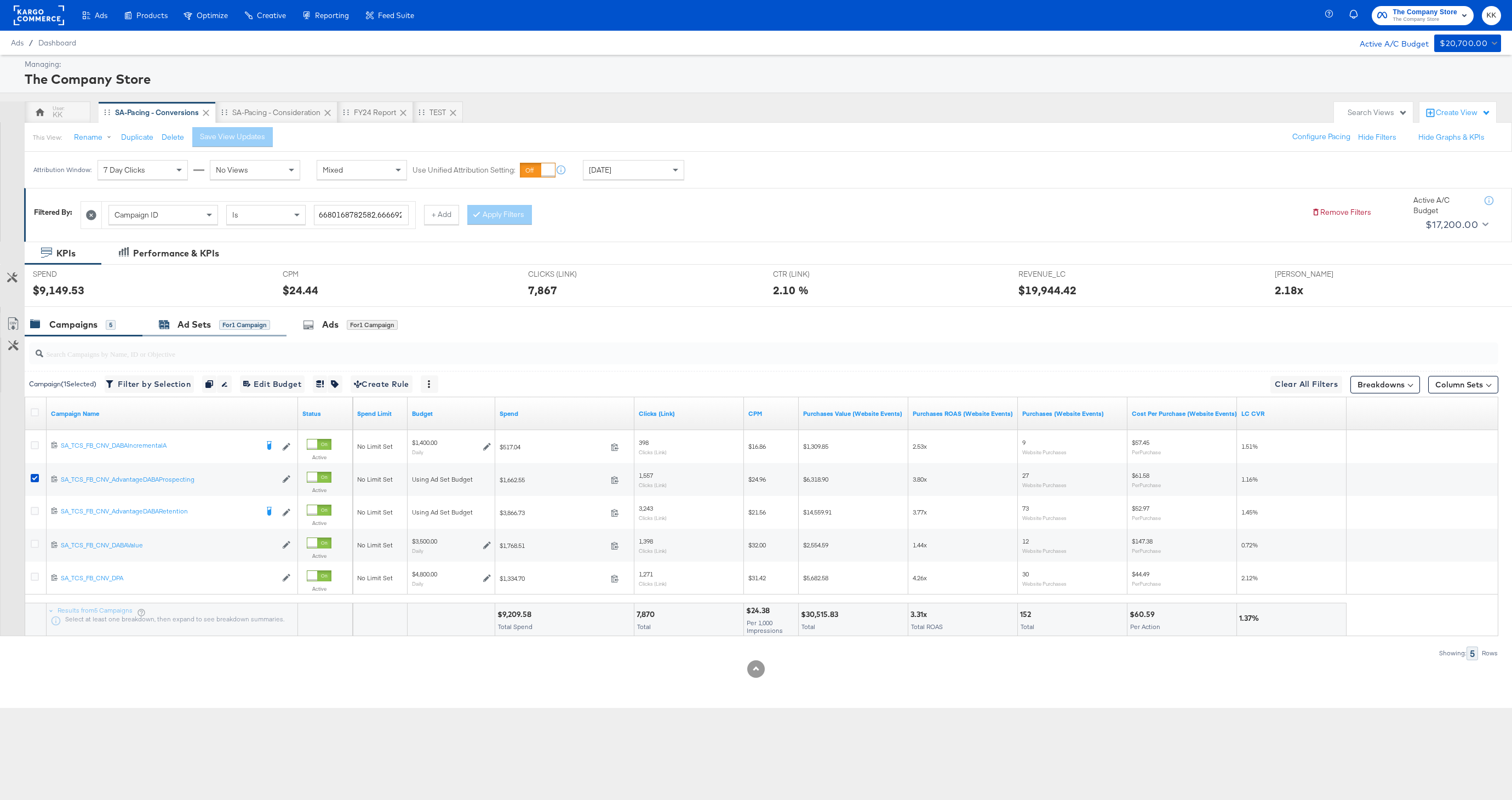
click at [171, 323] on div "Ad Sets for 1 Campaign" at bounding box center [215, 324] width 111 height 12
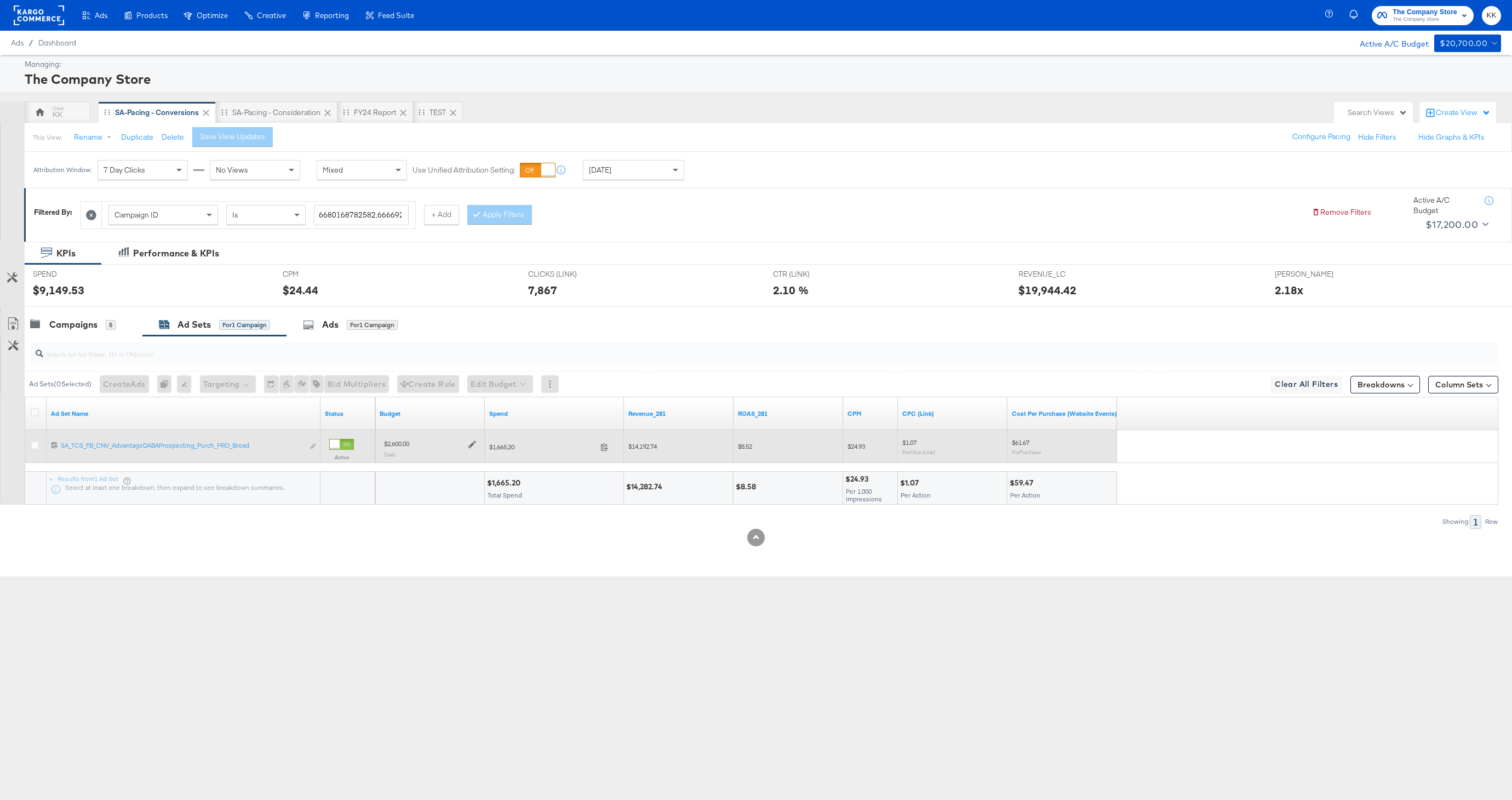
click at [470, 445] on icon at bounding box center [472, 444] width 8 height 8
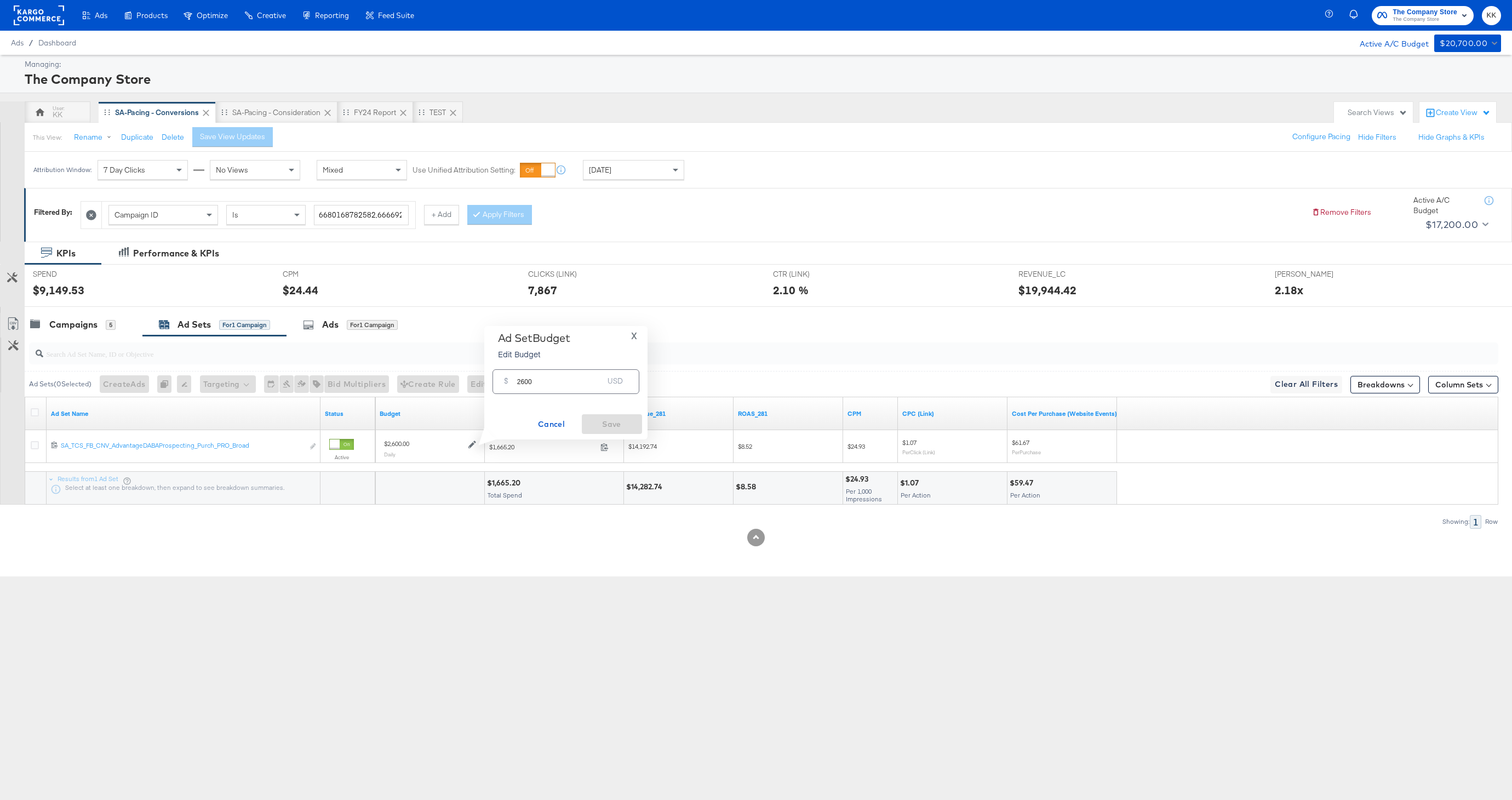
click at [522, 383] on input "2600" at bounding box center [560, 377] width 87 height 24
type input "2900"
click at [632, 417] on span "Save" at bounding box center [612, 424] width 52 height 14
click at [46, 317] on div "Campaigns 5" at bounding box center [84, 325] width 118 height 24
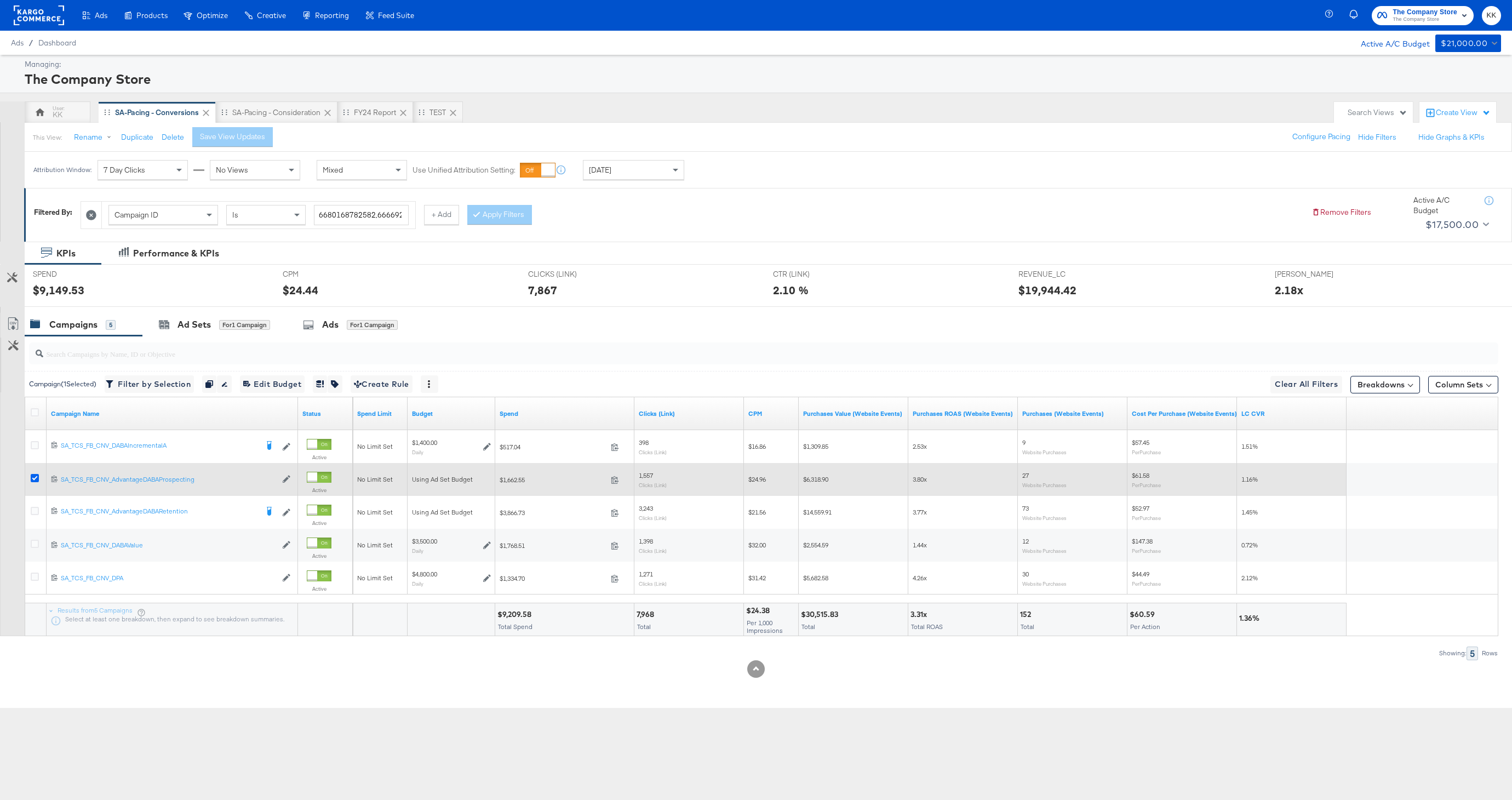
click at [33, 479] on icon at bounding box center [35, 478] width 8 height 8
click at [0, 0] on input "checkbox" at bounding box center [0, 0] width 0 height 0
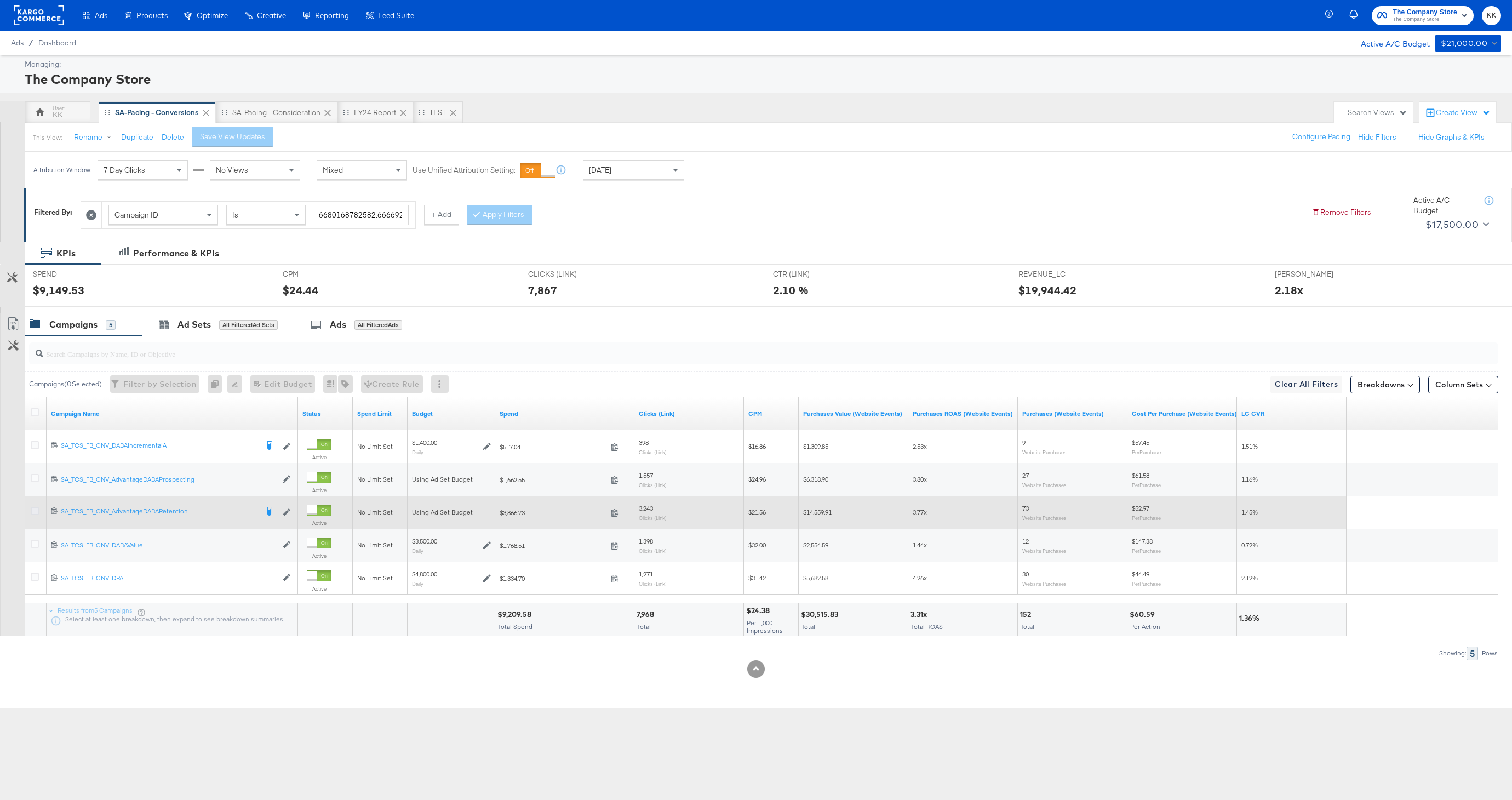
click at [33, 510] on icon at bounding box center [35, 511] width 8 height 8
click at [0, 0] on input "checkbox" at bounding box center [0, 0] width 0 height 0
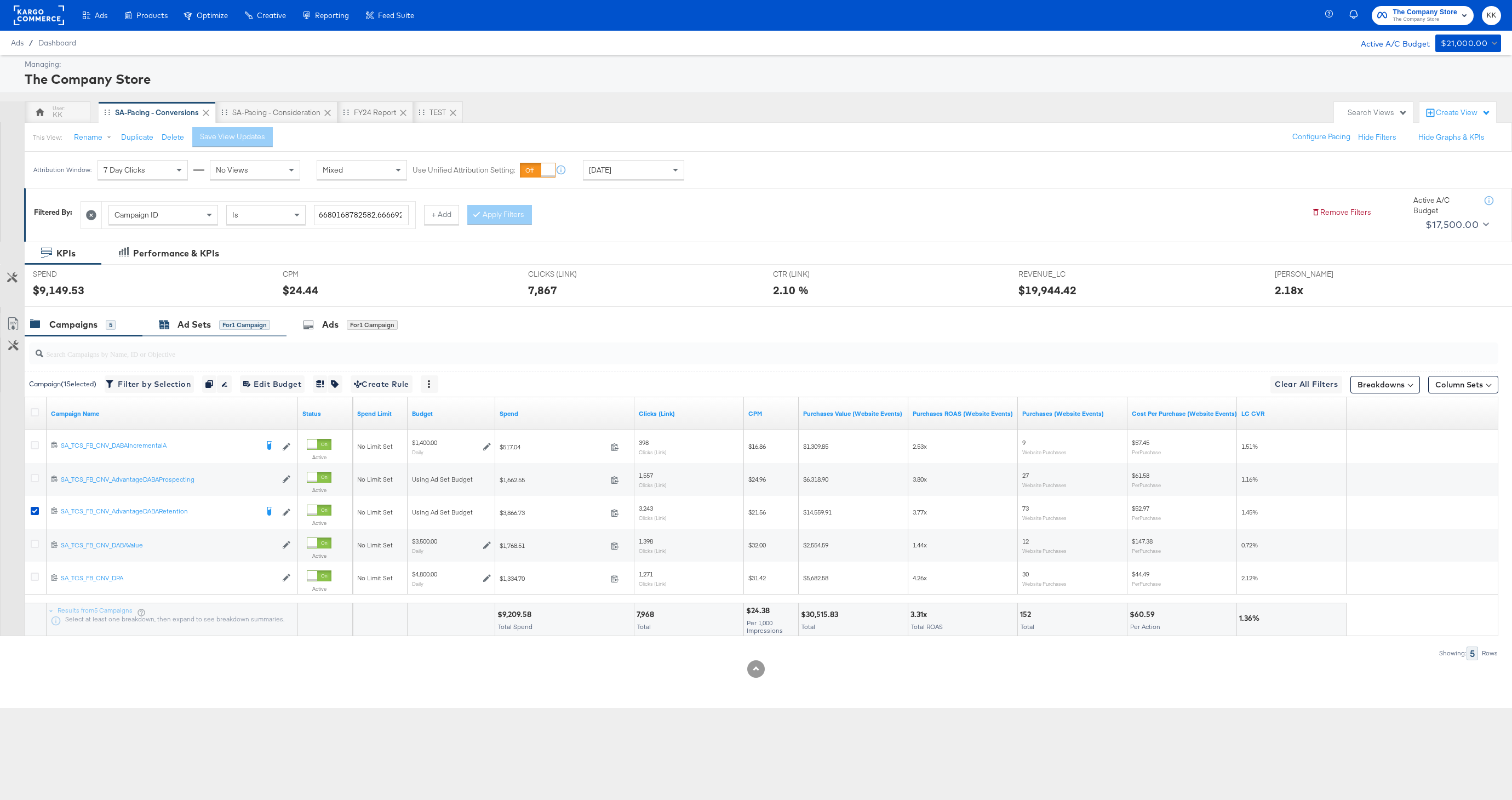
click at [250, 324] on div "for 1 Campaign" at bounding box center [245, 325] width 51 height 10
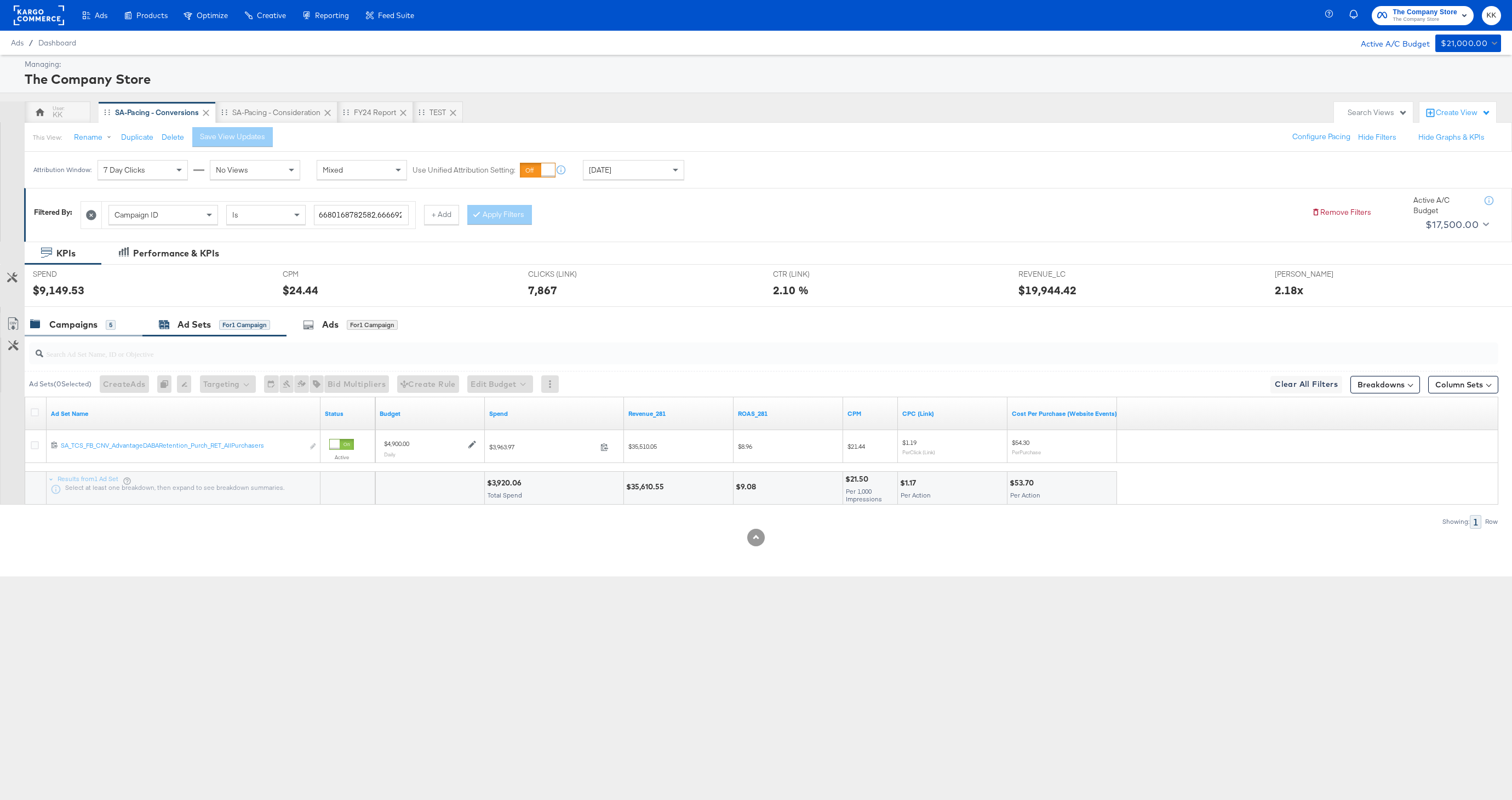
click at [98, 328] on div "Campaigns 5" at bounding box center [73, 324] width 85 height 12
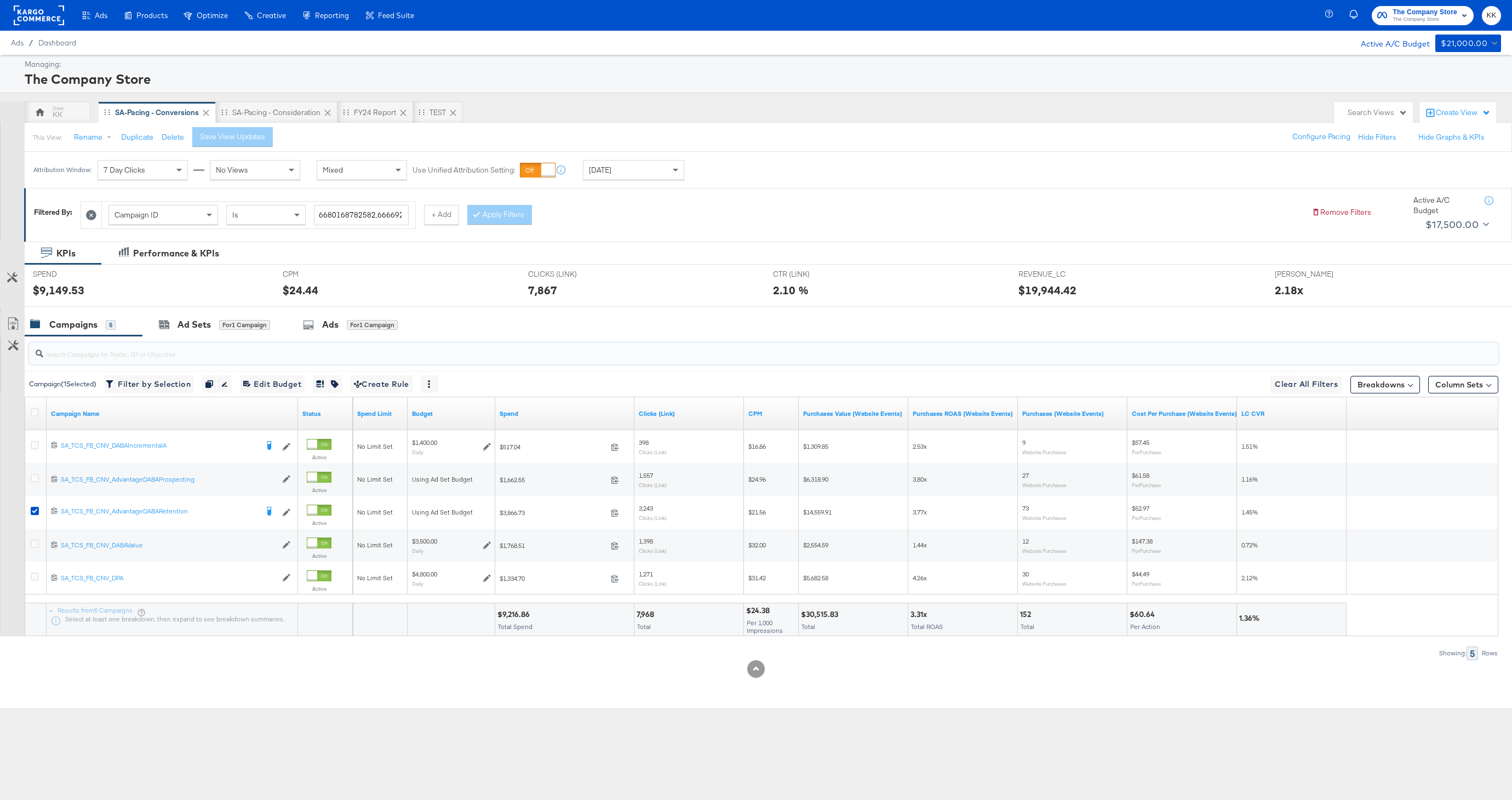
click at [206, 339] on input "search" at bounding box center [701, 349] width 1316 height 21
click at [212, 333] on div "Ad Sets for 1 Campaign" at bounding box center [214, 325] width 144 height 24
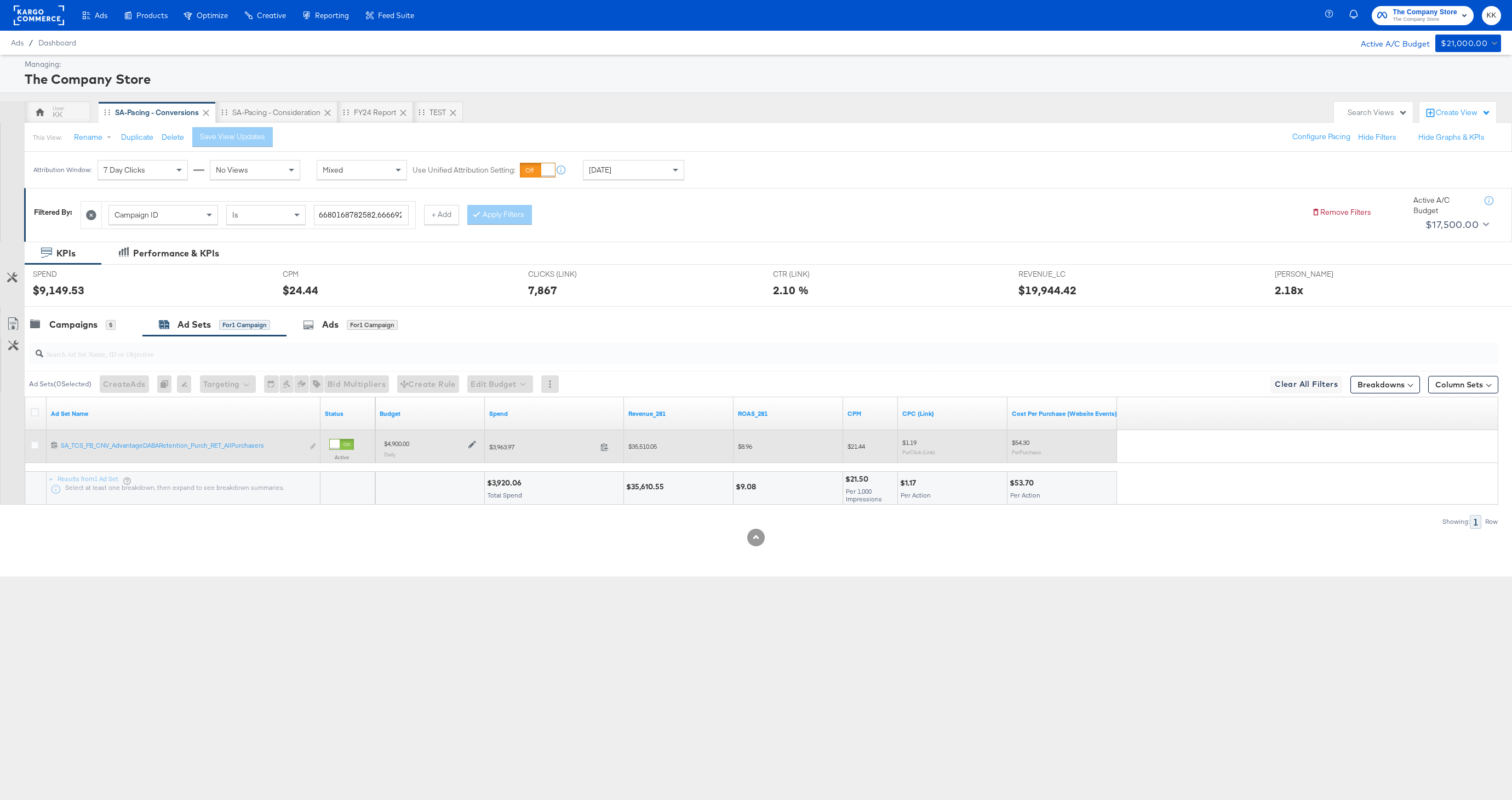
click at [469, 445] on icon at bounding box center [472, 444] width 8 height 8
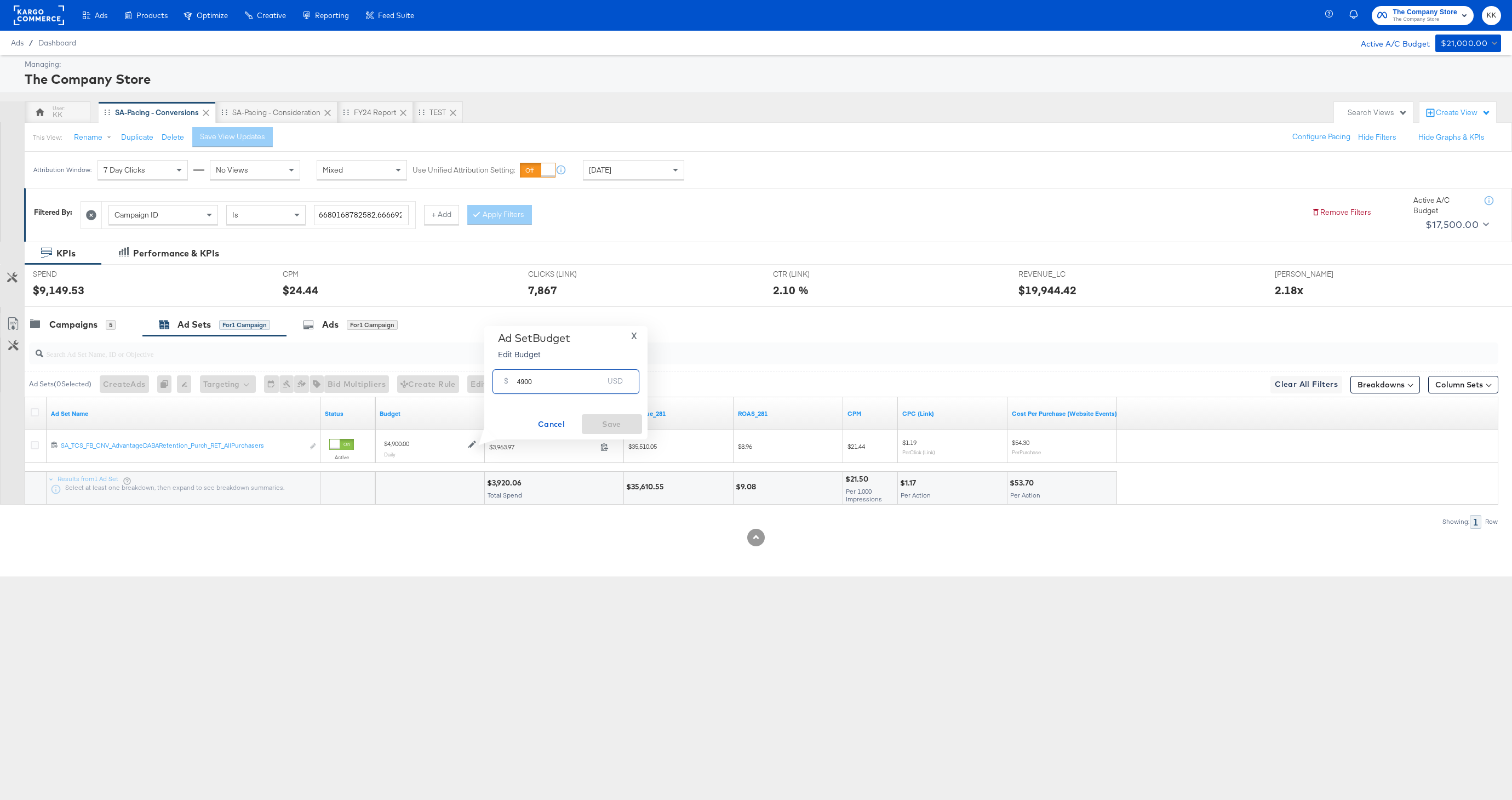
drag, startPoint x: 525, startPoint y: 380, endPoint x: 503, endPoint y: 380, distance: 22.0
click at [503, 380] on div "$ 4900 USD" at bounding box center [566, 382] width 147 height 25
type input "5300"
click at [610, 425] on span "Save" at bounding box center [612, 424] width 52 height 14
click at [64, 322] on div "Campaigns" at bounding box center [73, 324] width 48 height 12
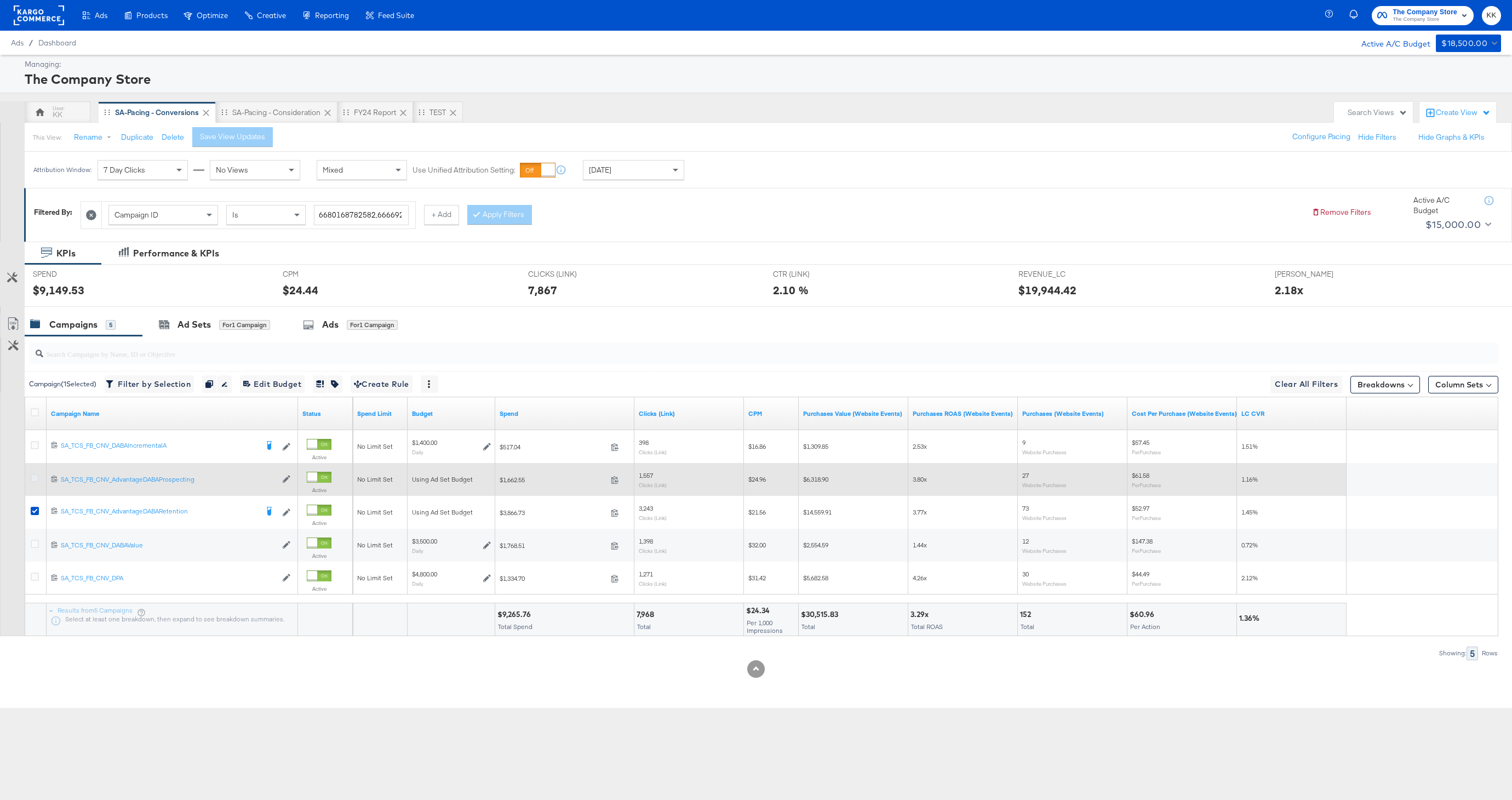
click at [37, 479] on icon at bounding box center [35, 478] width 8 height 8
click at [0, 0] on input "checkbox" at bounding box center [0, 0] width 0 height 0
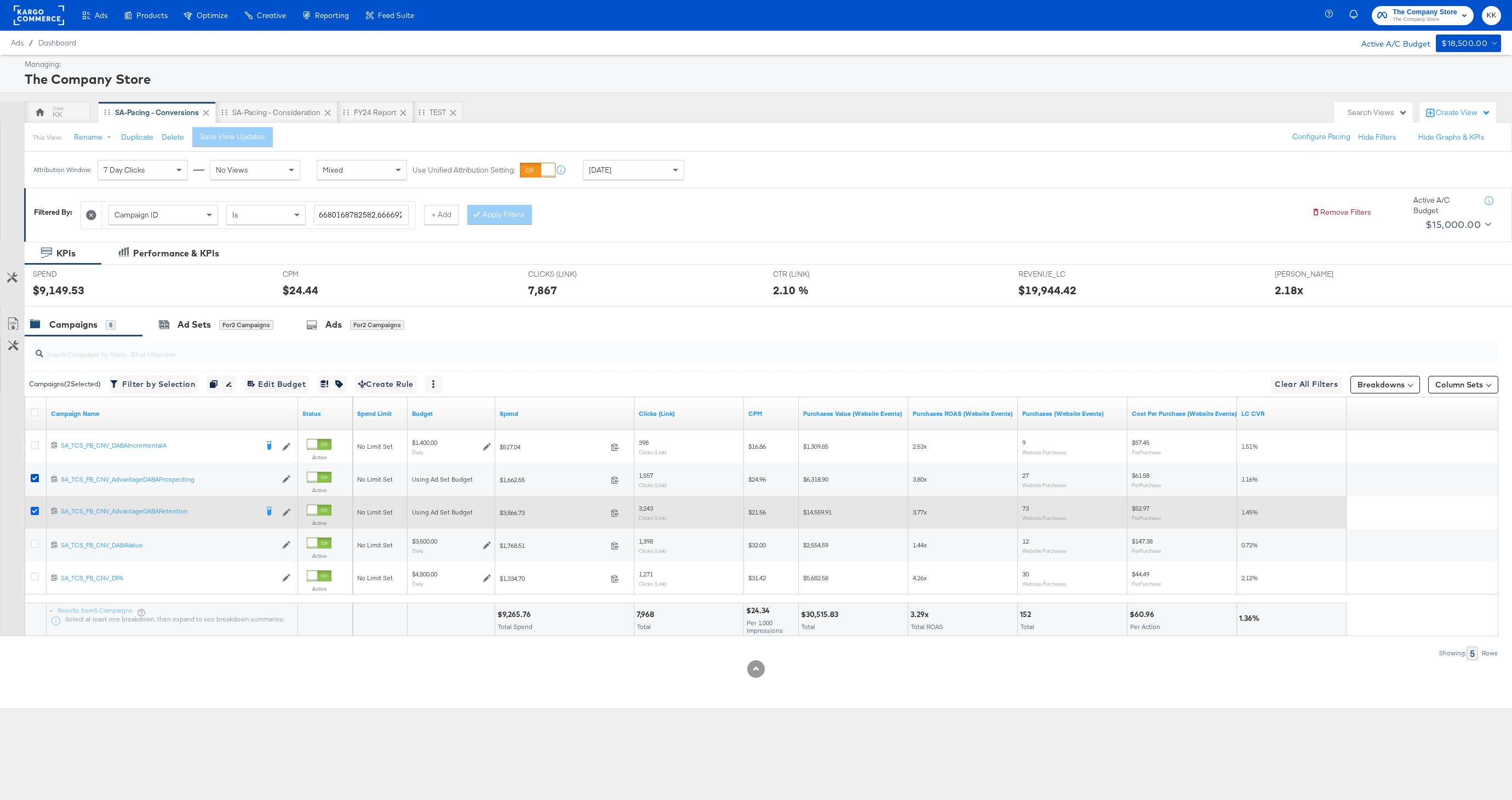
click at [37, 510] on icon at bounding box center [35, 511] width 8 height 8
click at [0, 0] on input "checkbox" at bounding box center [0, 0] width 0 height 0
click at [37, 510] on icon at bounding box center [35, 511] width 8 height 8
click at [0, 0] on input "checkbox" at bounding box center [0, 0] width 0 height 0
click at [37, 510] on icon at bounding box center [35, 511] width 8 height 8
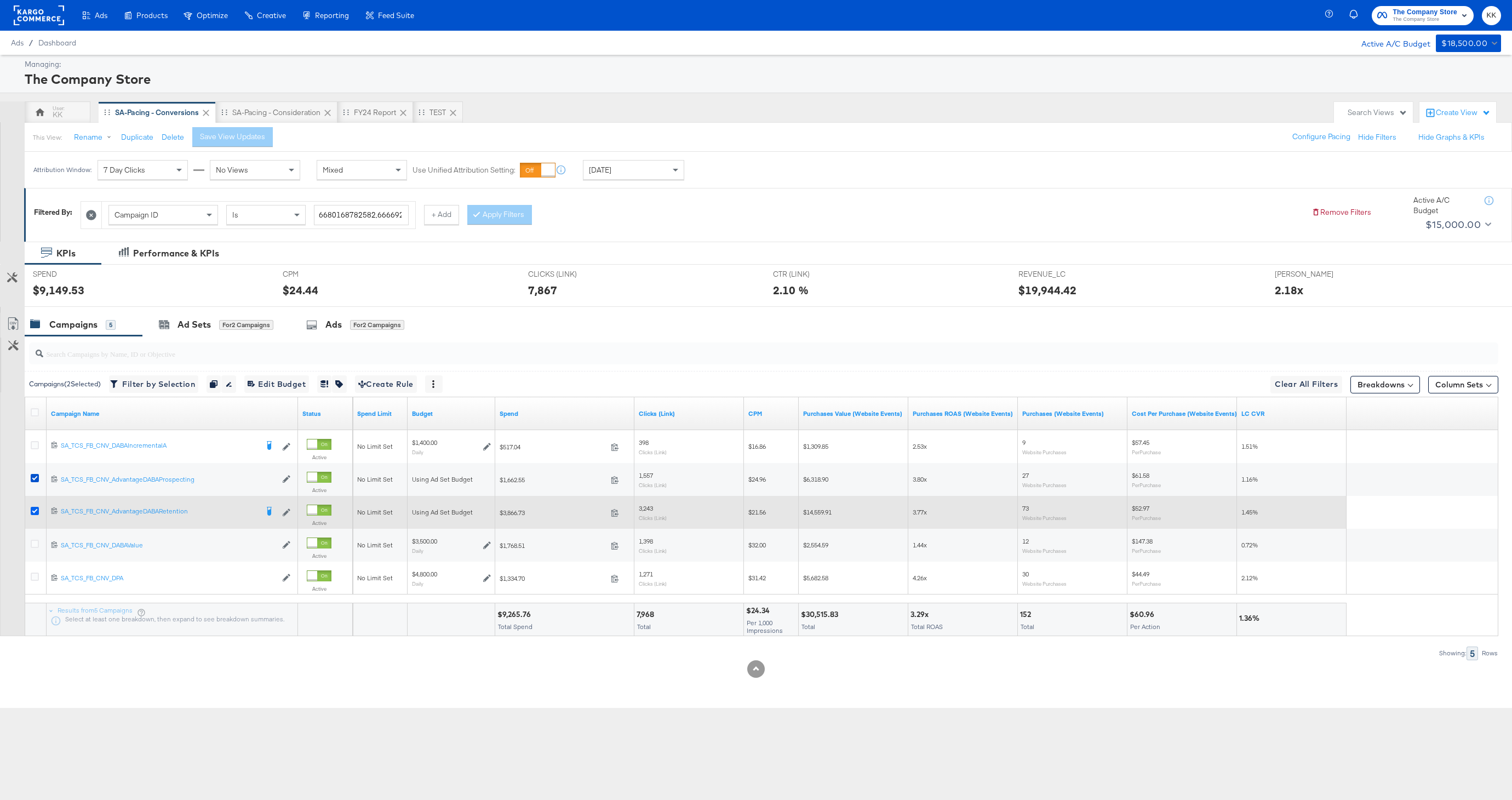
click at [0, 0] on input "checkbox" at bounding box center [0, 0] width 0 height 0
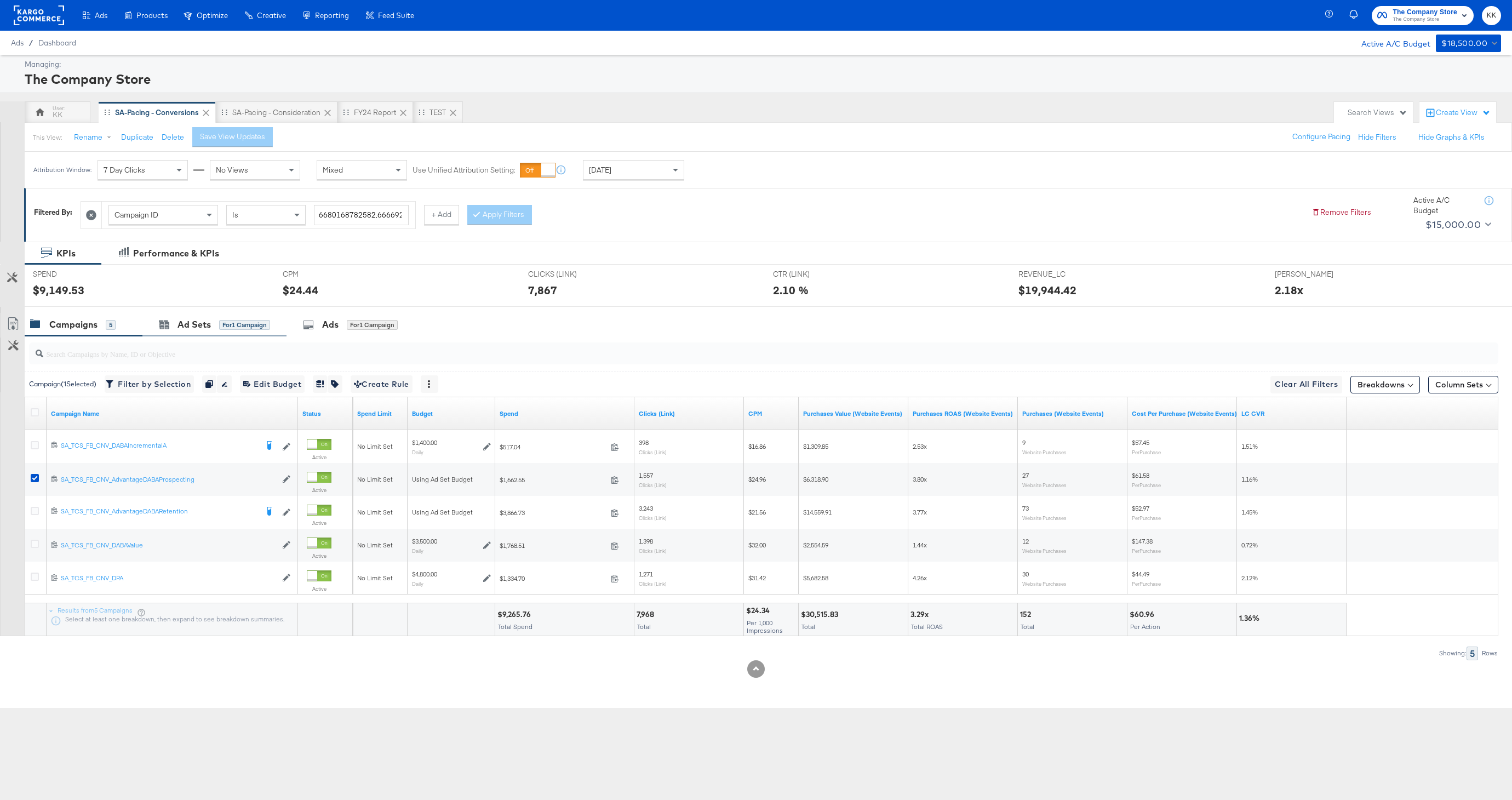
click at [235, 335] on div "Ad Sets for 1 Campaign" at bounding box center [214, 325] width 144 height 24
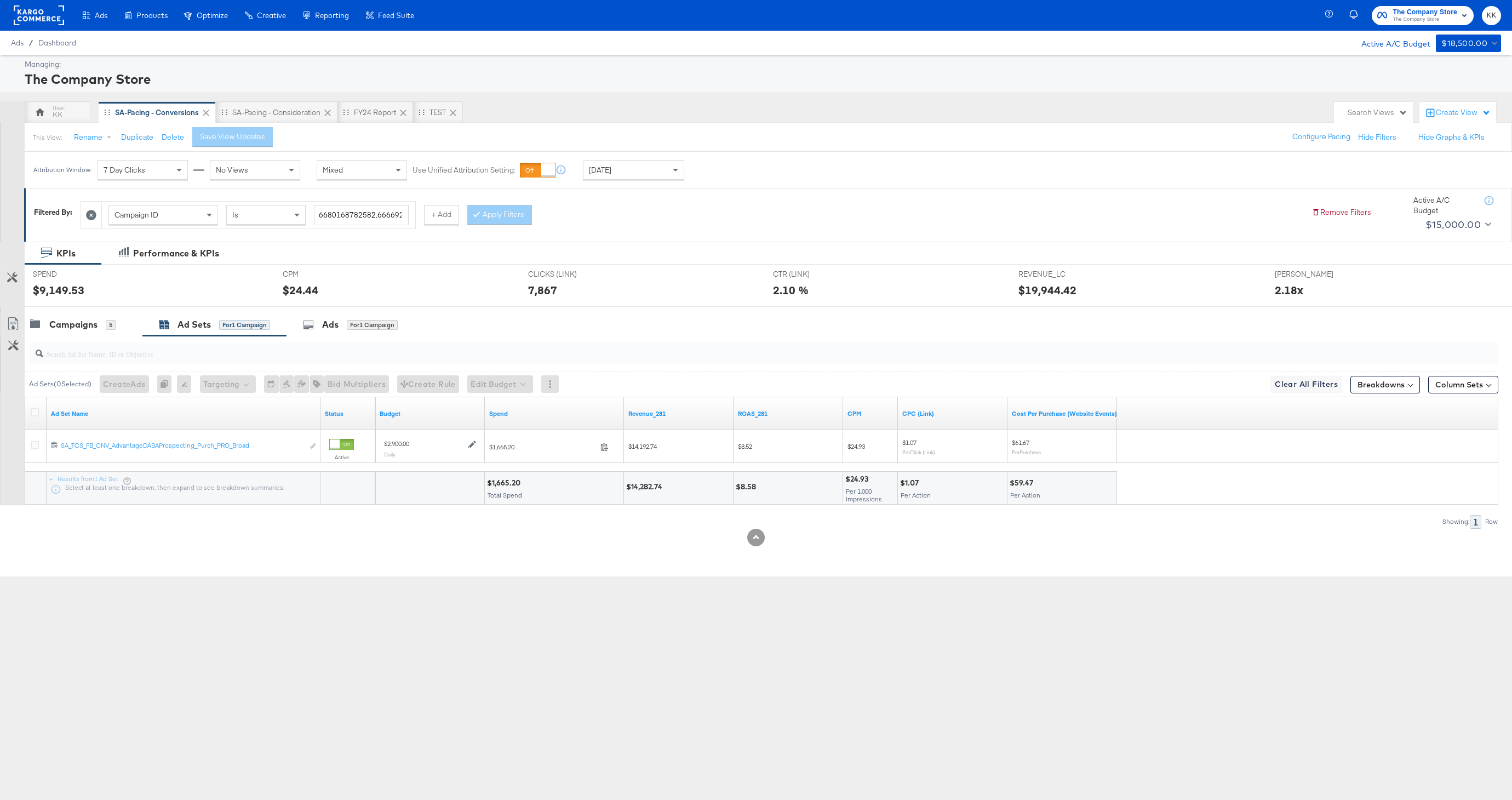
click at [76, 302] on div "SPEND SPEND $9,149.53" at bounding box center [149, 285] width 250 height 42
click at [76, 318] on div "Campaigns" at bounding box center [73, 324] width 48 height 12
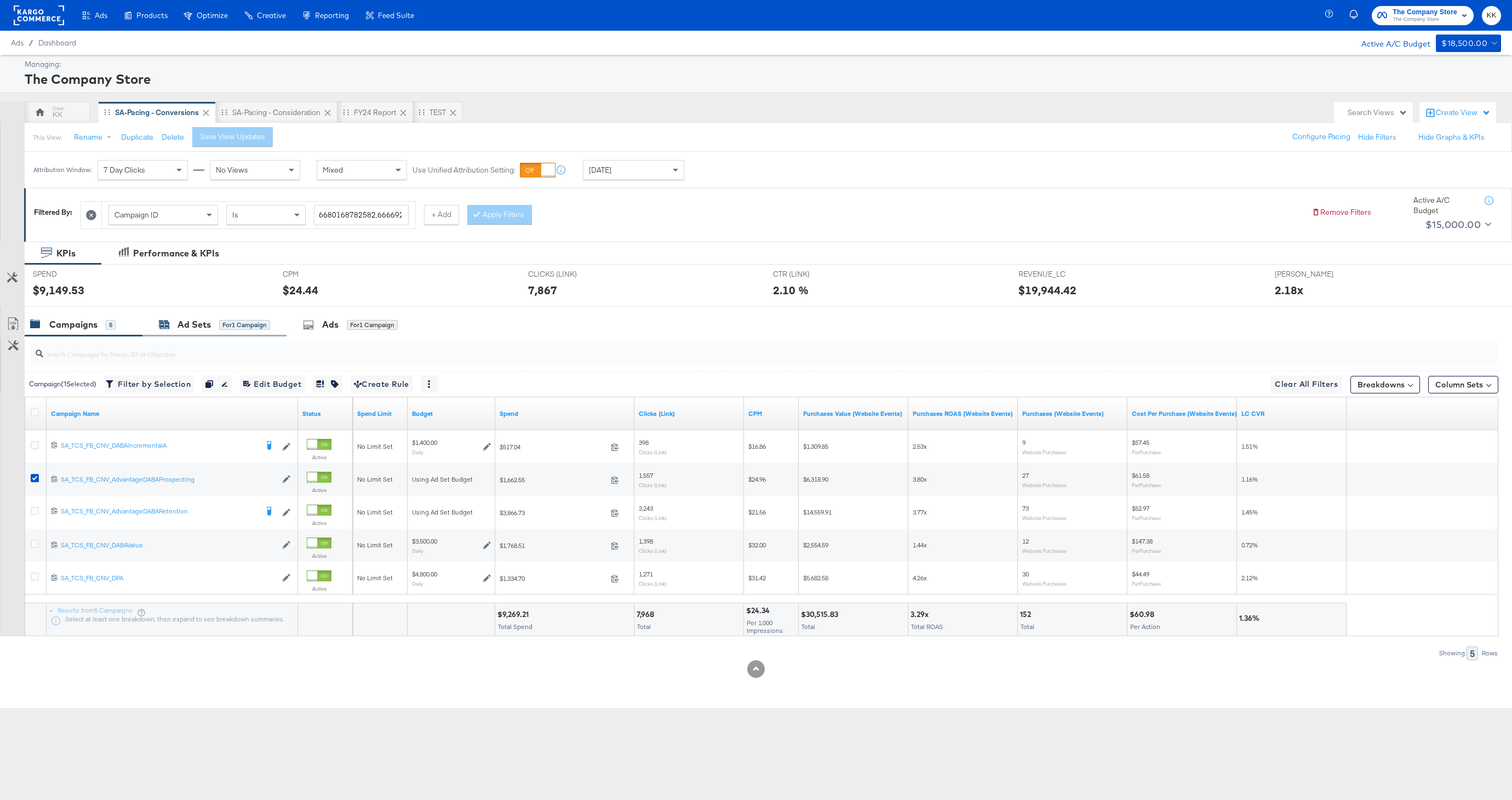
click at [196, 326] on div "Ad Sets" at bounding box center [194, 324] width 33 height 12
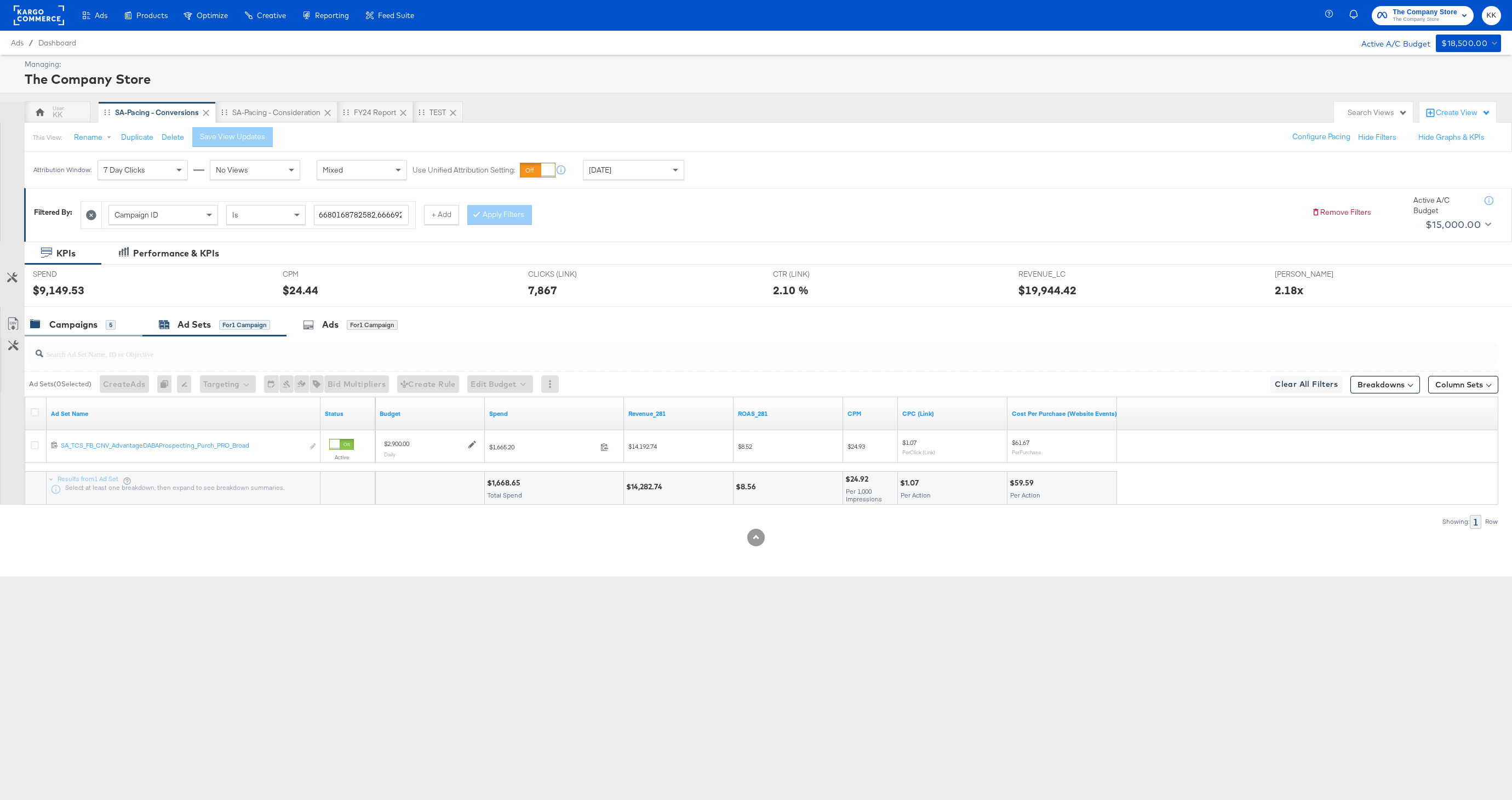
click at [68, 334] on div "Campaigns 5" at bounding box center [84, 325] width 118 height 24
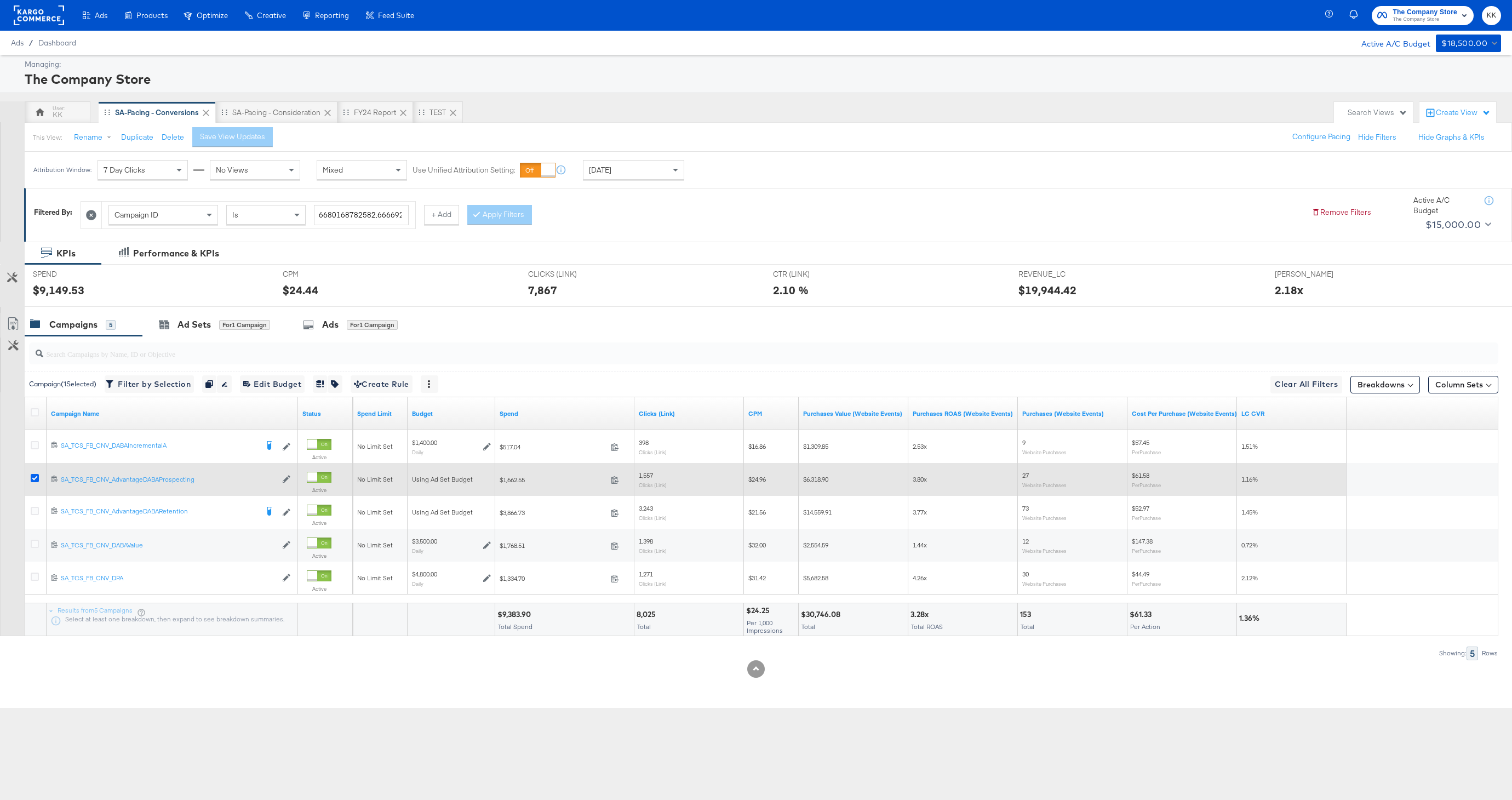
click at [32, 479] on icon at bounding box center [35, 478] width 8 height 8
click at [0, 0] on input "checkbox" at bounding box center [0, 0] width 0 height 0
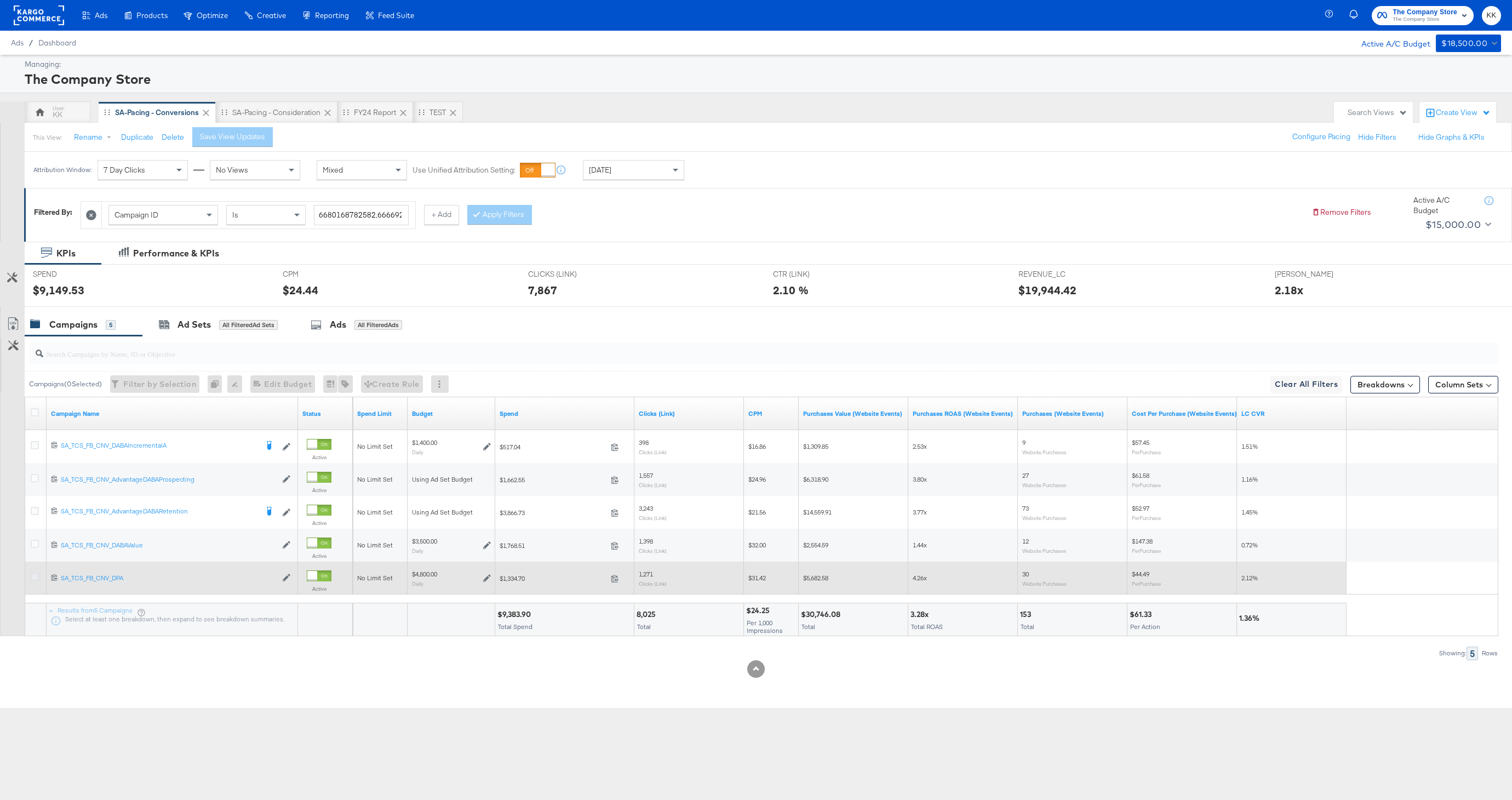
click at [33, 578] on icon at bounding box center [35, 577] width 8 height 8
click at [0, 0] on input "checkbox" at bounding box center [0, 0] width 0 height 0
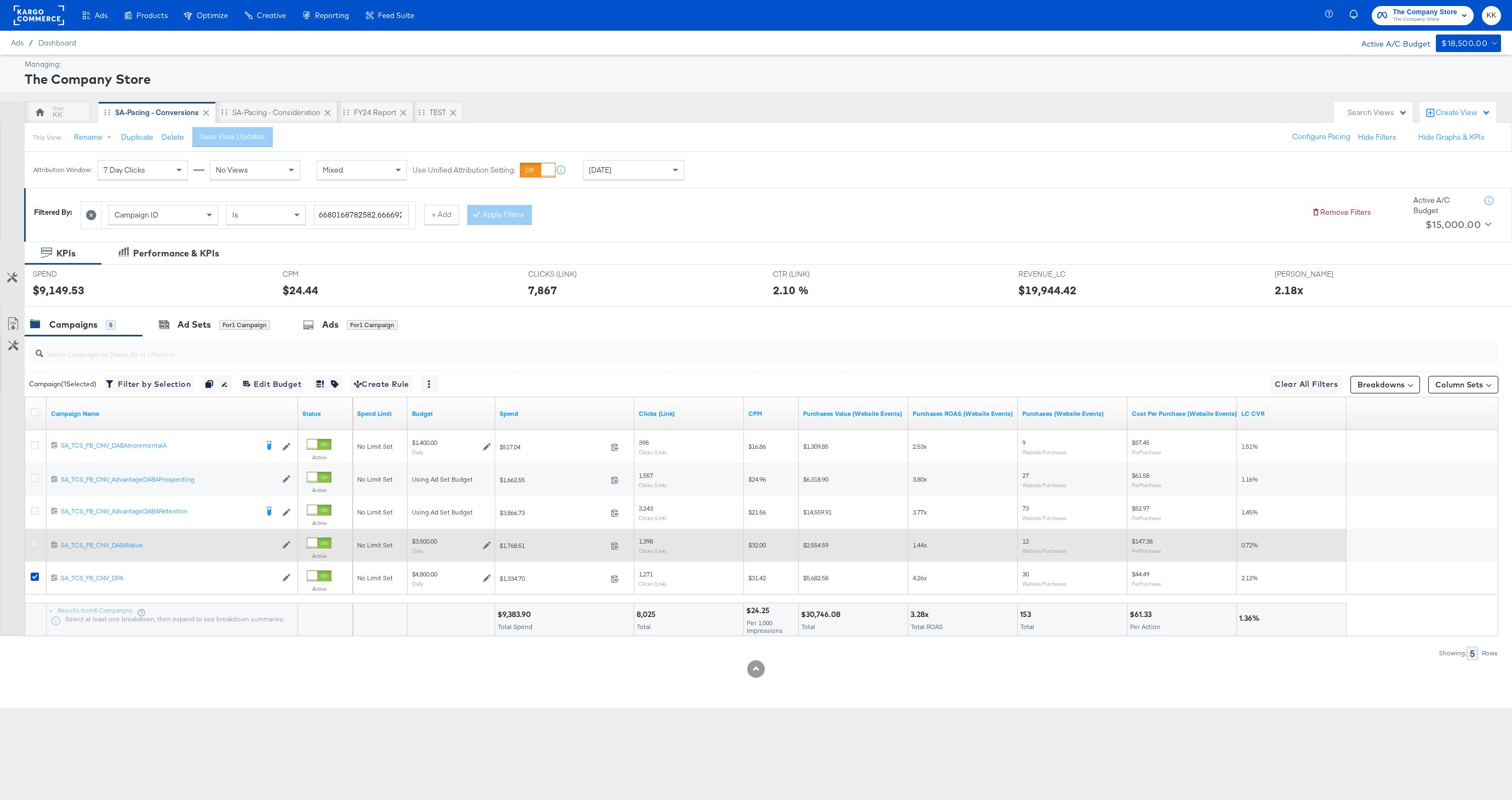
click at [32, 544] on icon at bounding box center [35, 544] width 8 height 8
click at [0, 0] on input "checkbox" at bounding box center [0, 0] width 0 height 0
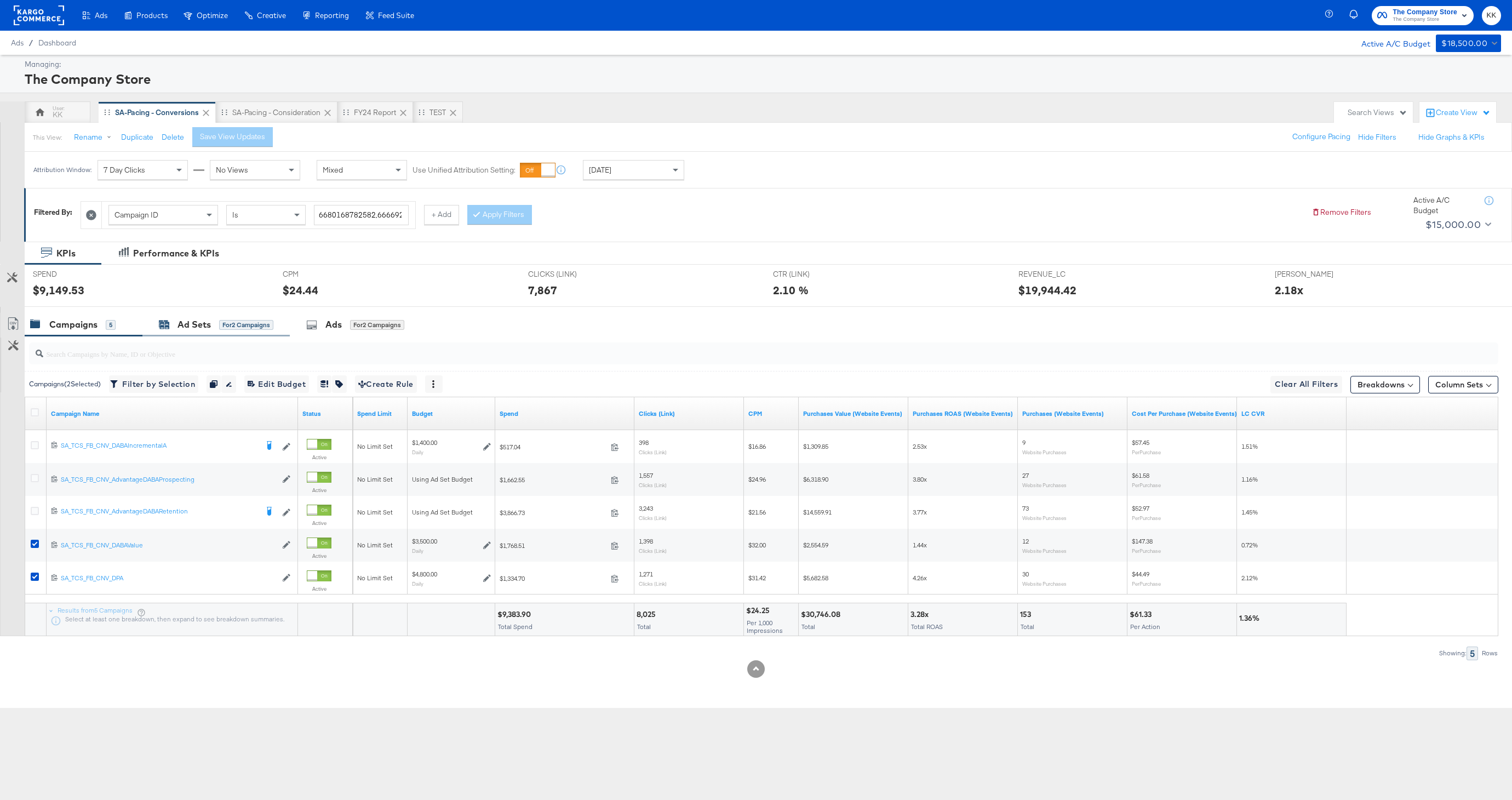
click at [170, 331] on div "Ad Sets for 2 Campaigns" at bounding box center [216, 325] width 148 height 24
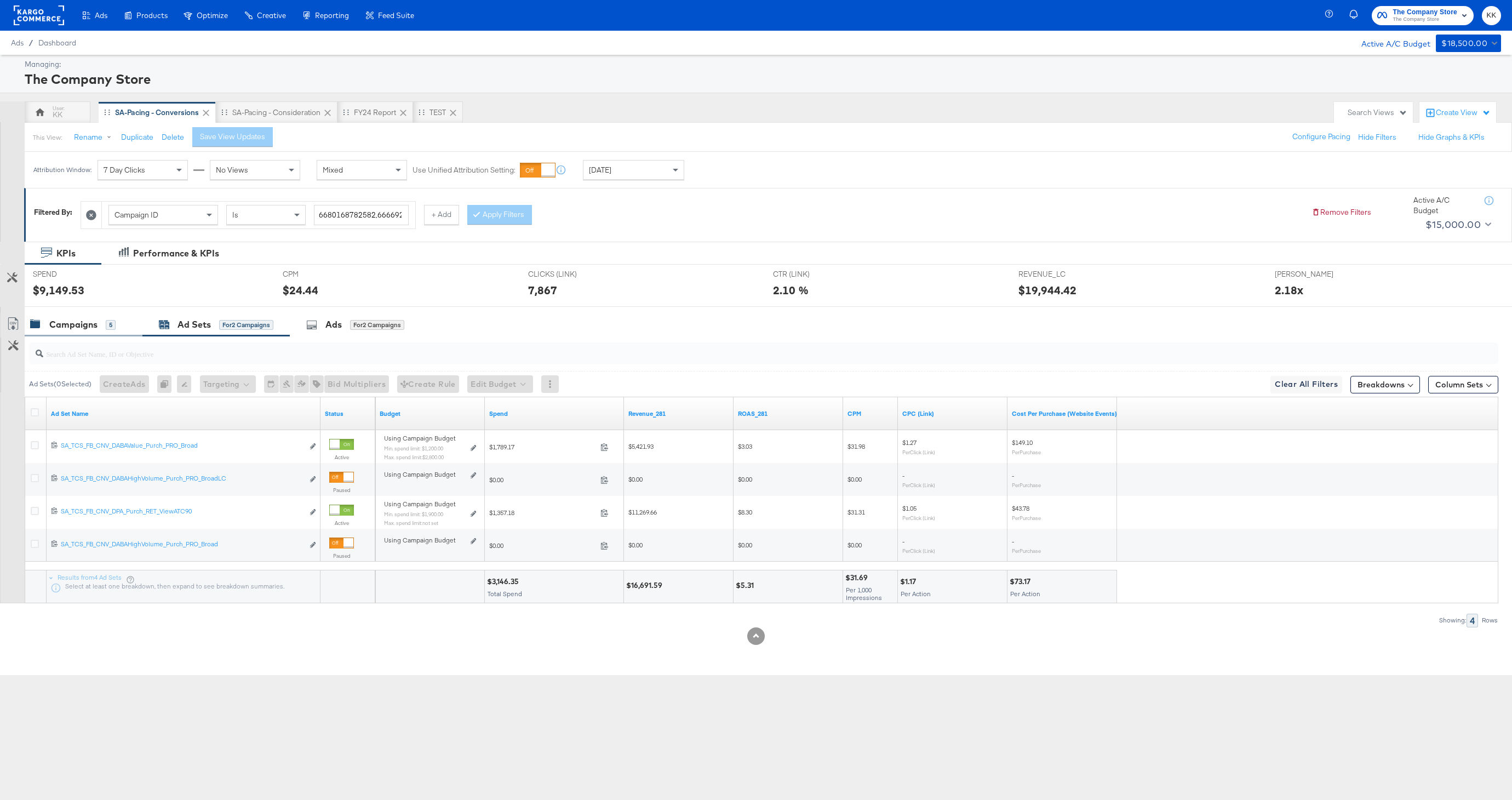
click at [107, 327] on div "5" at bounding box center [110, 325] width 10 height 10
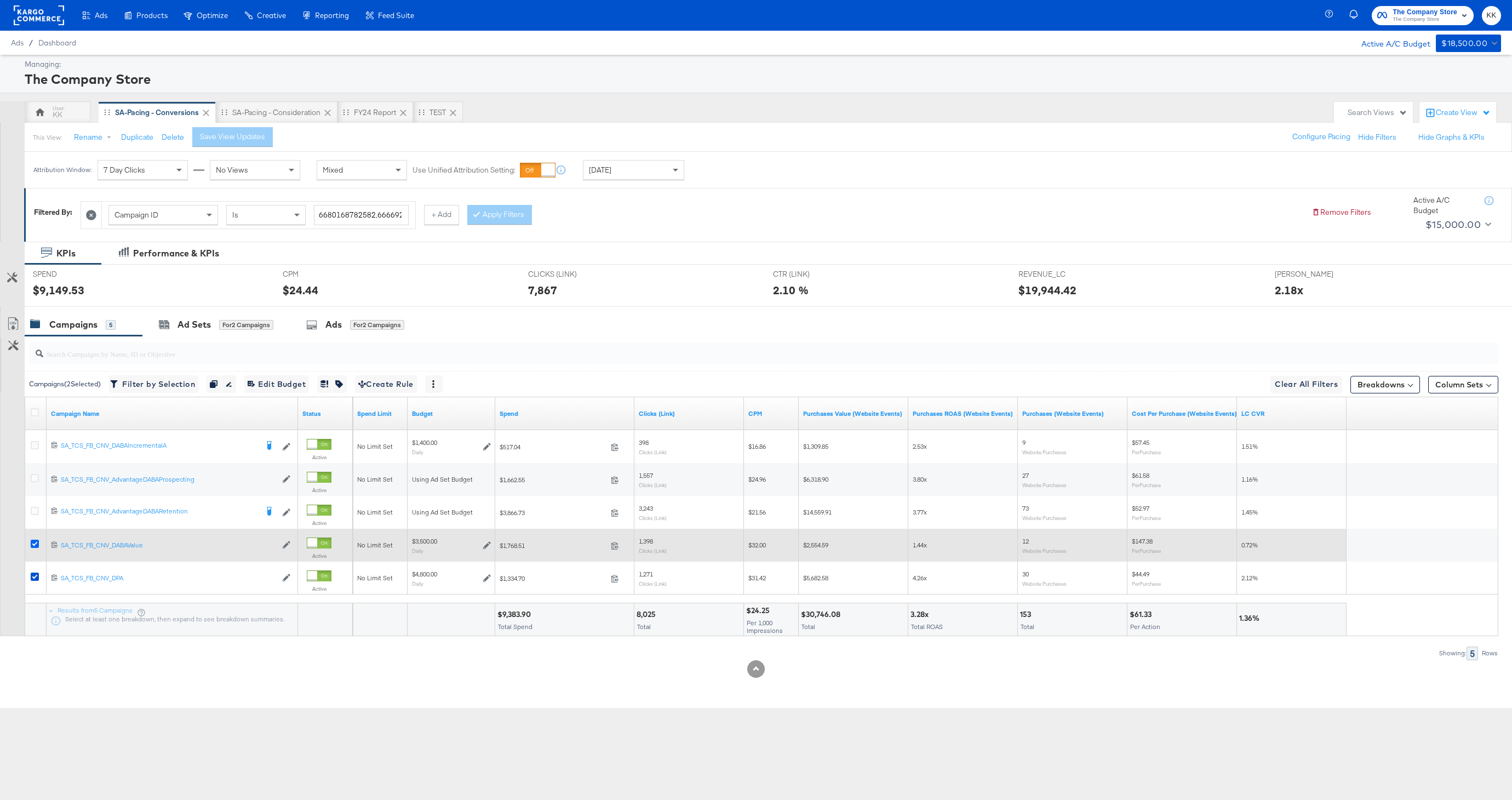
click at [33, 543] on icon at bounding box center [35, 544] width 8 height 8
click at [0, 0] on input "checkbox" at bounding box center [0, 0] width 0 height 0
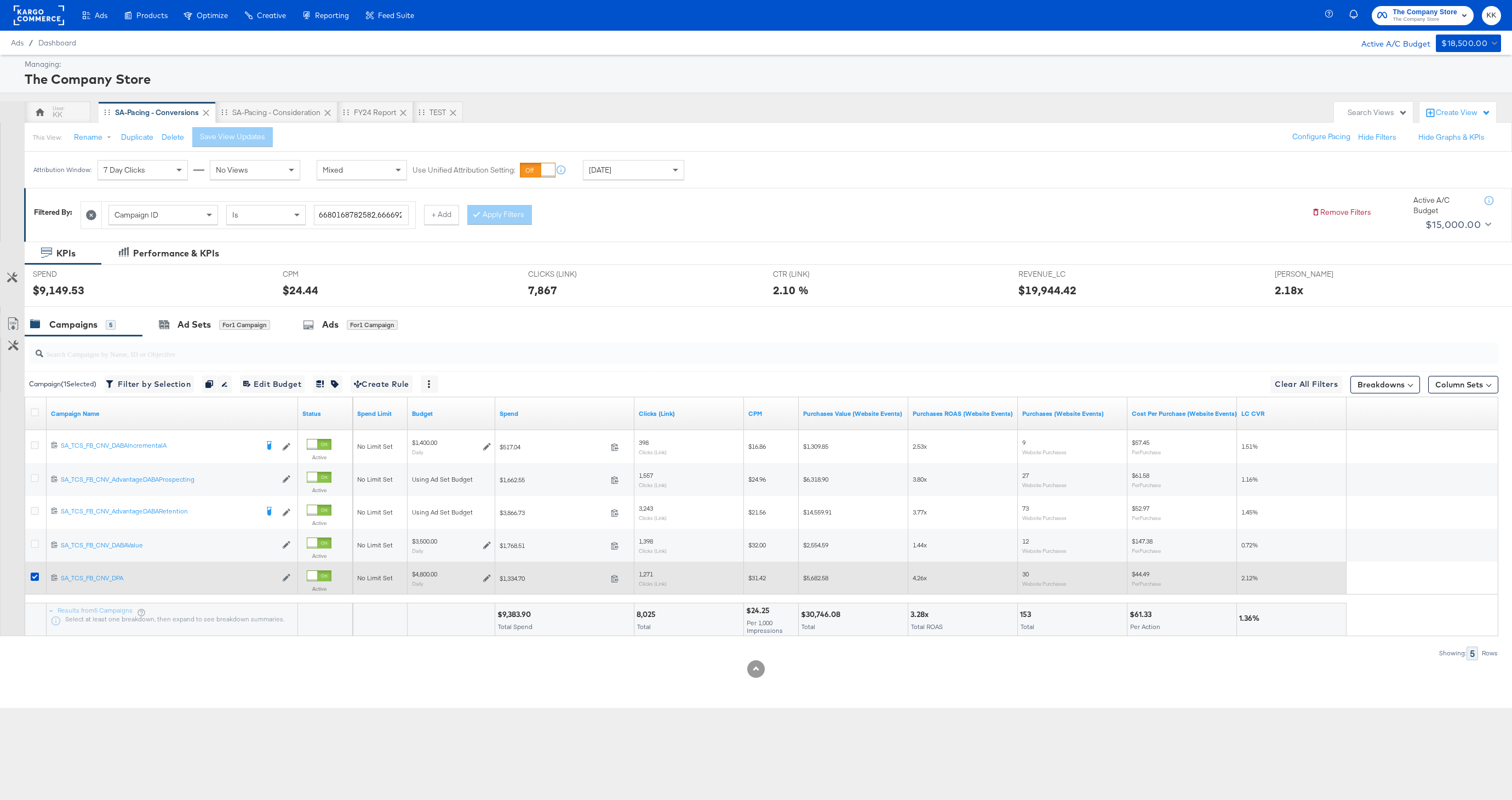
drag, startPoint x: 33, startPoint y: 578, endPoint x: 41, endPoint y: 575, distance: 8.5
click at [33, 578] on icon at bounding box center [35, 577] width 8 height 8
click at [0, 0] on input "checkbox" at bounding box center [0, 0] width 0 height 0
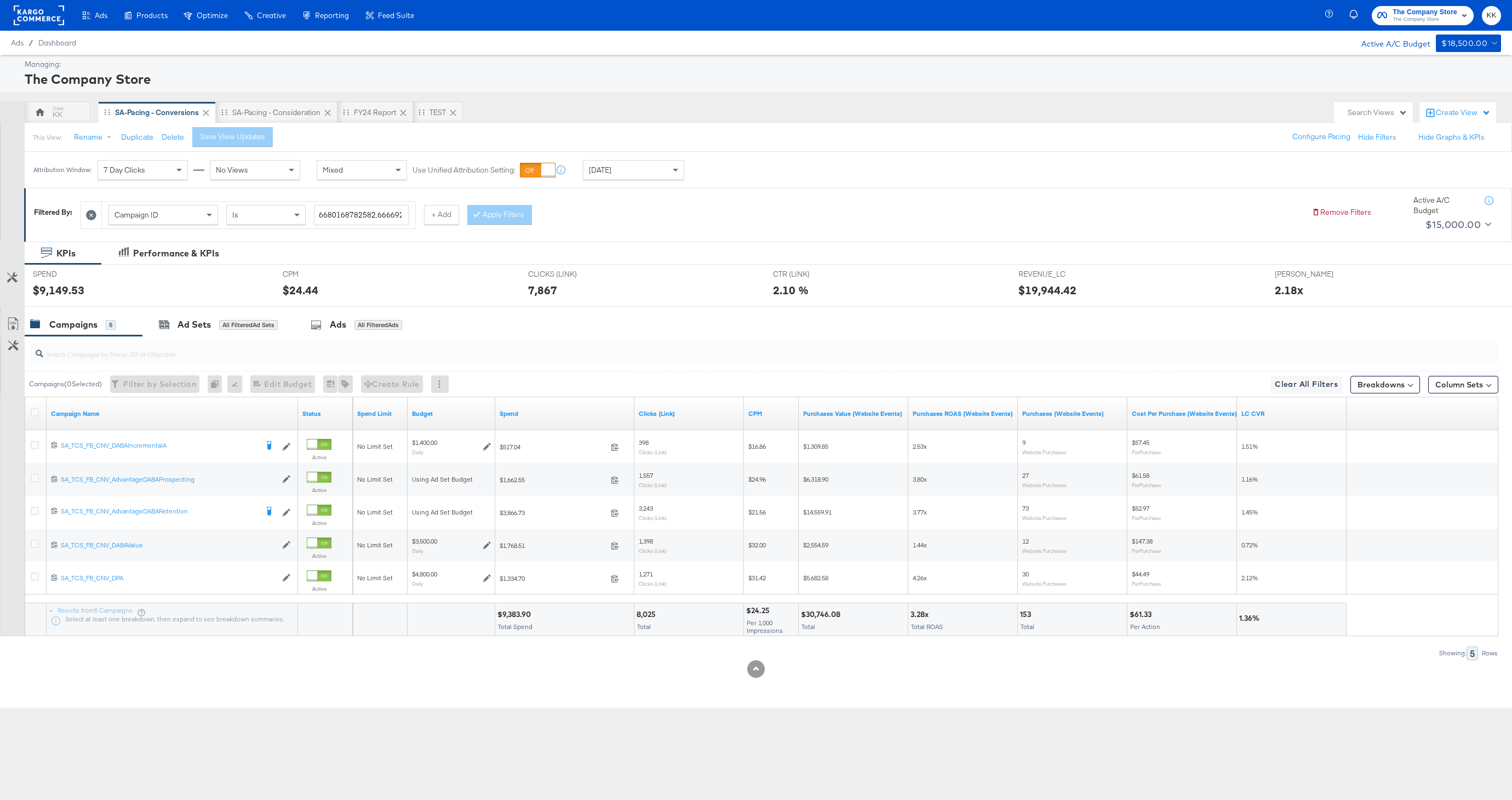
click at [184, 307] on div "SPEND SPEND $9,149.53" at bounding box center [149, 285] width 250 height 42
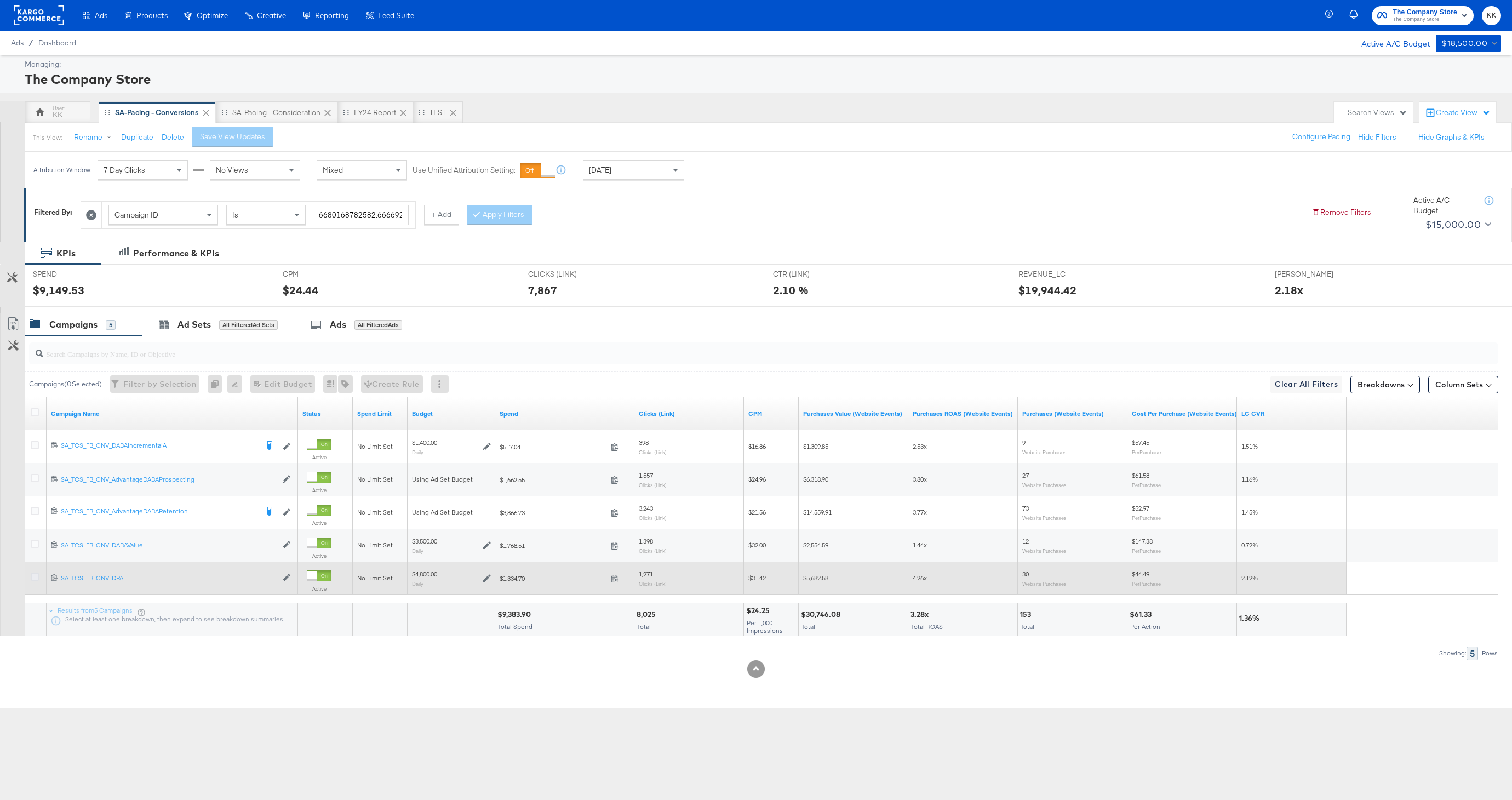
click at [33, 575] on icon at bounding box center [35, 577] width 8 height 8
click at [0, 0] on input "checkbox" at bounding box center [0, 0] width 0 height 0
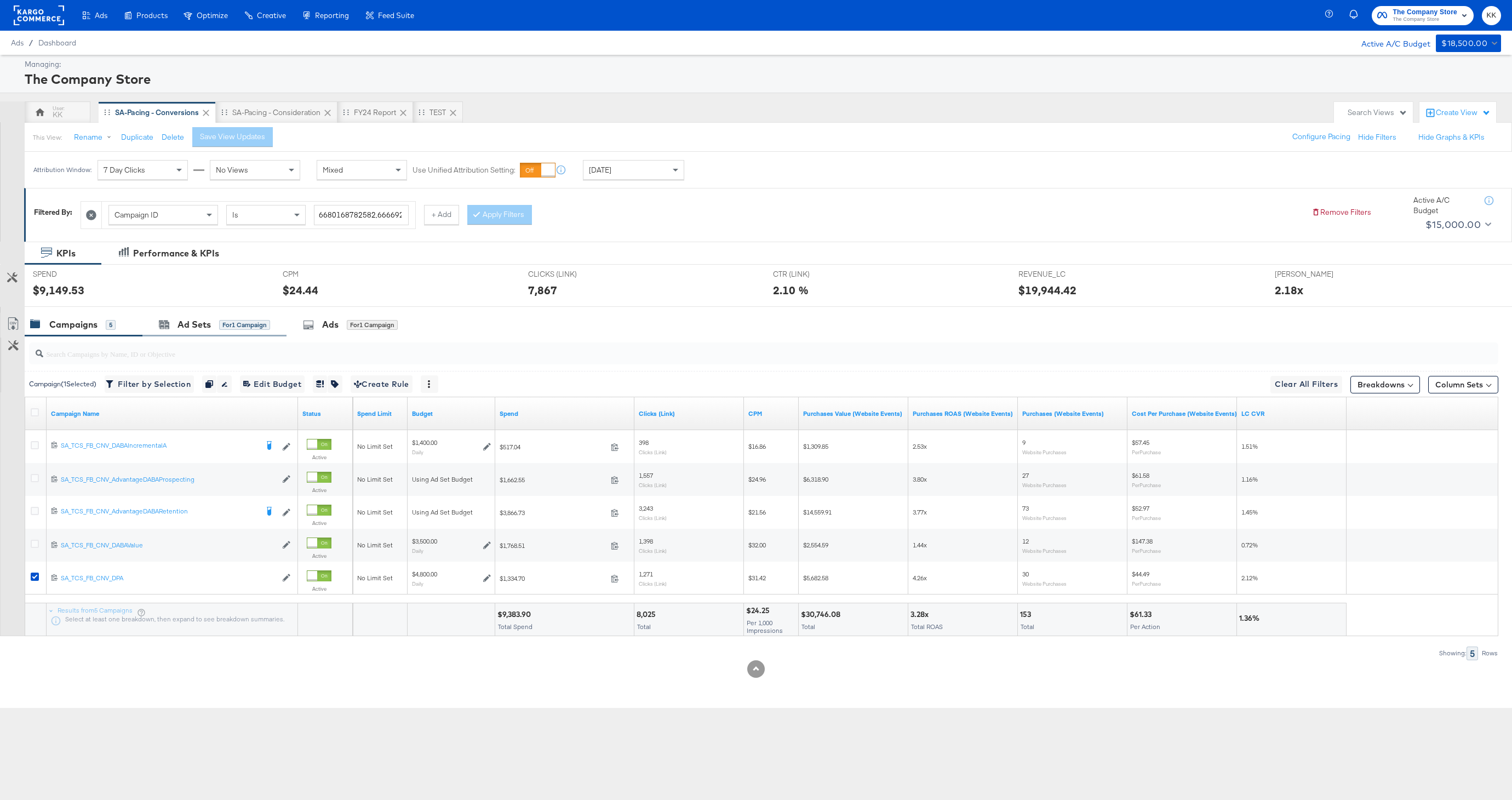
click at [204, 317] on div "Ad Sets for 1 Campaign" at bounding box center [214, 325] width 144 height 24
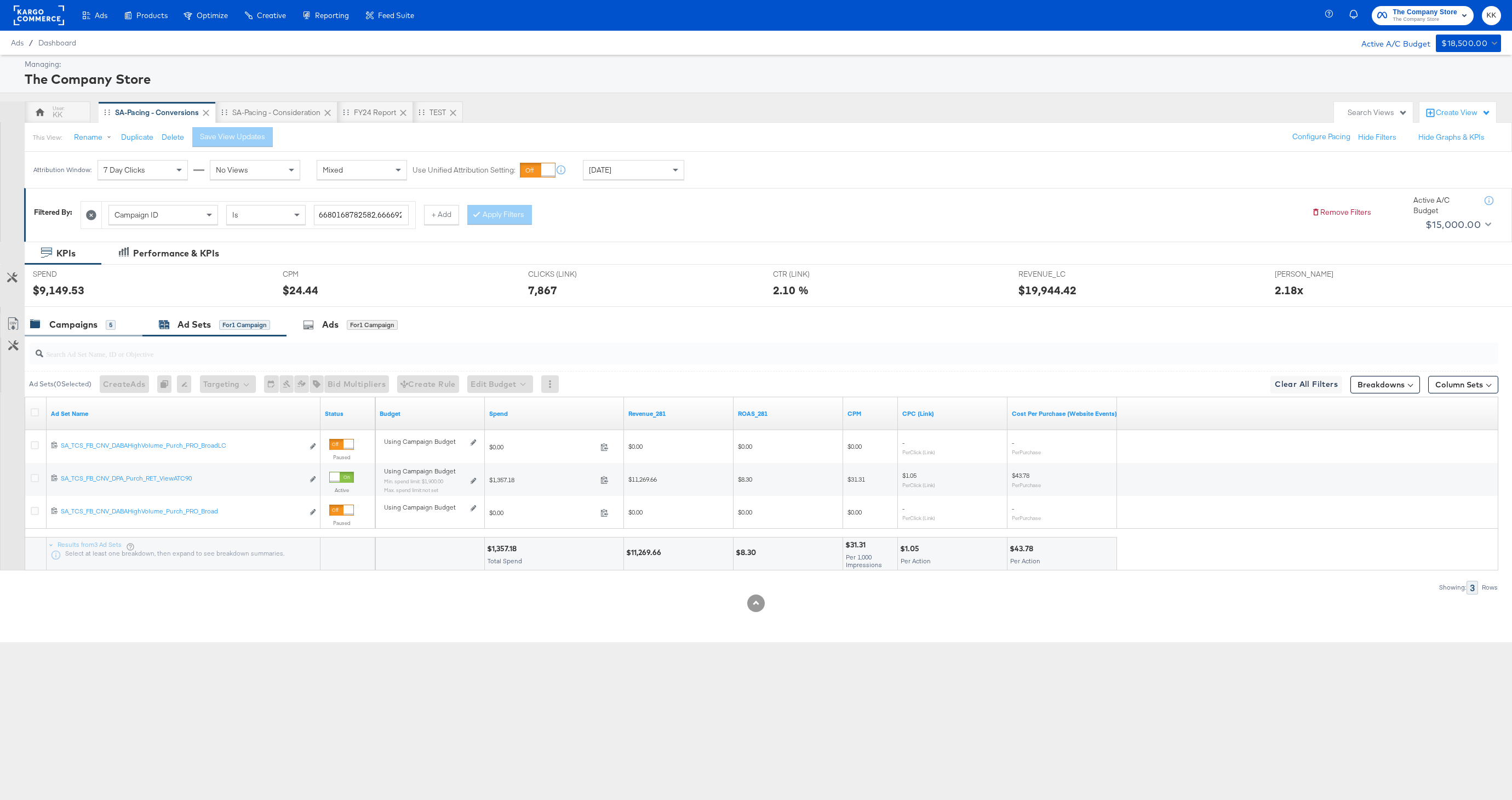
click at [81, 329] on div "Campaigns" at bounding box center [73, 324] width 48 height 12
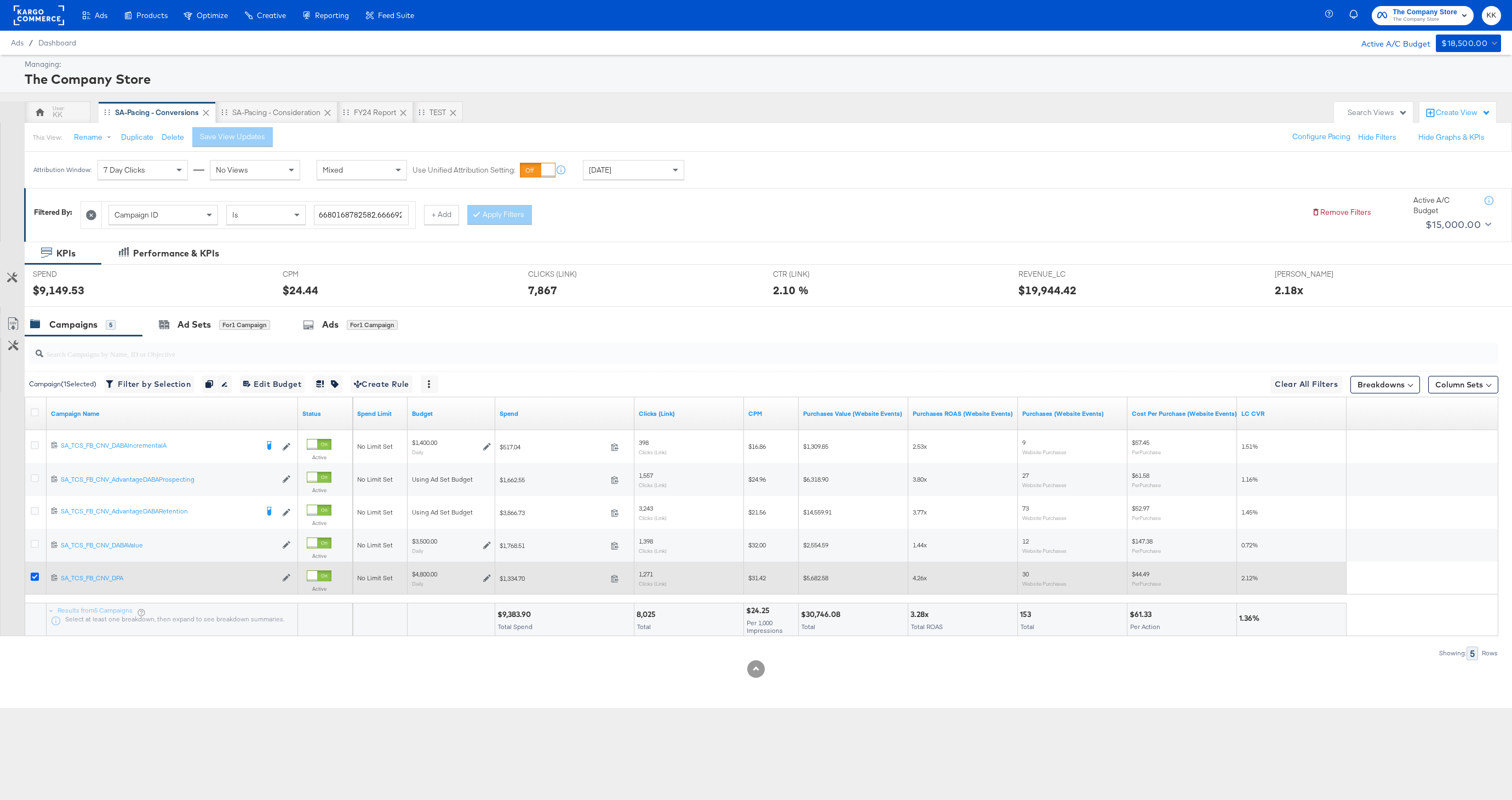
click at [33, 579] on icon at bounding box center [35, 577] width 8 height 8
click at [0, 0] on input "checkbox" at bounding box center [0, 0] width 0 height 0
